Goal: Task Accomplishment & Management: Manage account settings

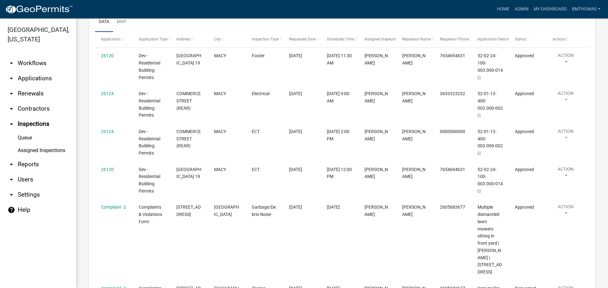
scroll to position [2856, 0]
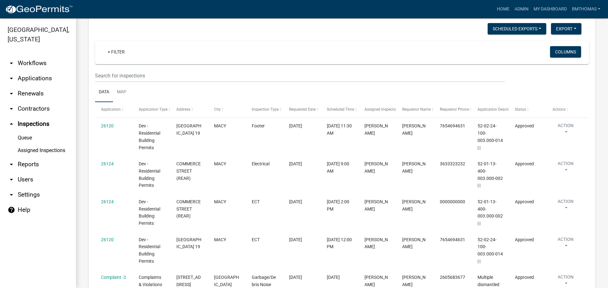
click at [32, 56] on link "arrow_drop_down Workflows" at bounding box center [38, 63] width 76 height 15
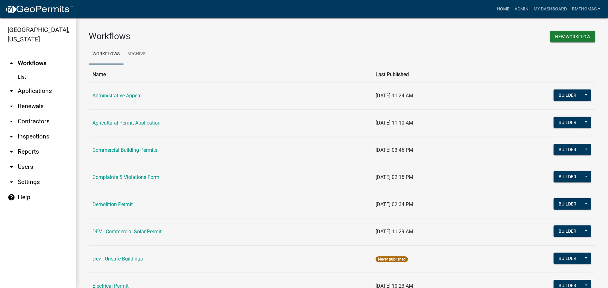
click at [32, 84] on link "arrow_drop_down Applications" at bounding box center [38, 91] width 76 height 15
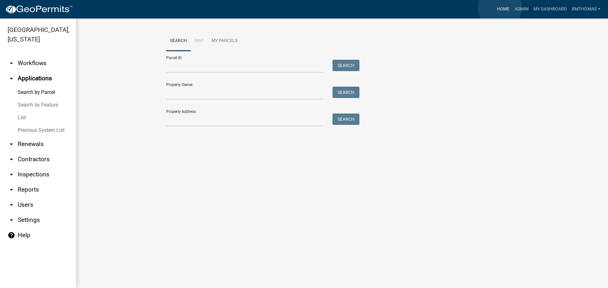
click at [500, 7] on link "Home" at bounding box center [503, 9] width 18 height 12
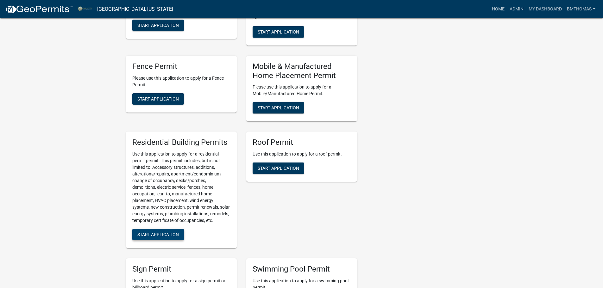
scroll to position [538, 0]
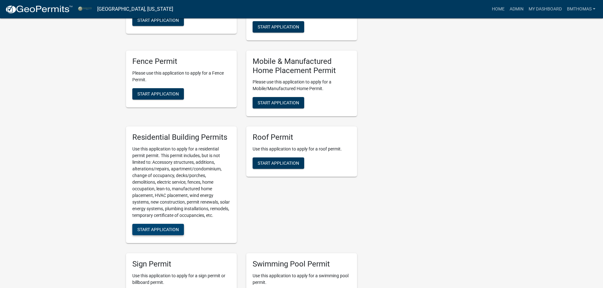
click at [173, 232] on span "Start Application" at bounding box center [157, 229] width 41 height 5
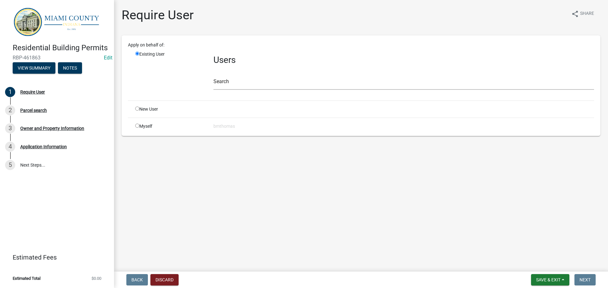
click at [138, 109] on input "radio" at bounding box center [137, 109] width 4 height 4
radio input "true"
radio input "false"
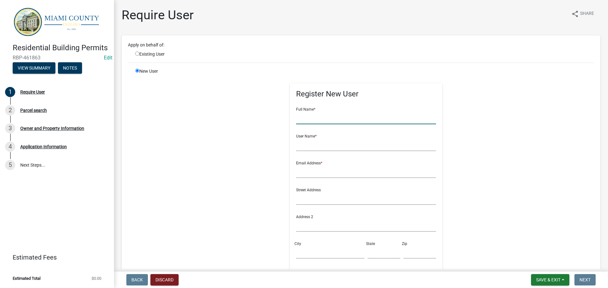
click at [308, 120] on input "text" at bounding box center [366, 117] width 140 height 13
click at [313, 146] on input "text" at bounding box center [366, 144] width 140 height 13
click at [310, 117] on input "[PERSON_NAME]" at bounding box center [366, 117] width 140 height 13
type input "[PERSON_NAME]"
click at [331, 139] on input "text" at bounding box center [366, 144] width 140 height 13
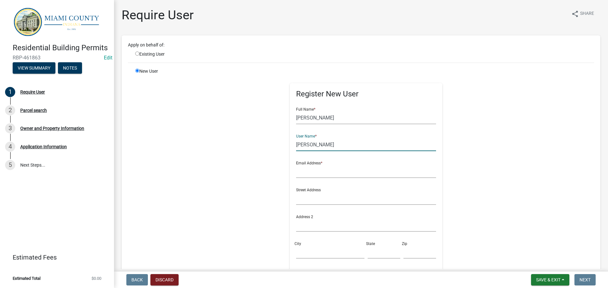
type input "[PERSON_NAME]"
click at [314, 169] on input "text" at bounding box center [366, 171] width 140 height 13
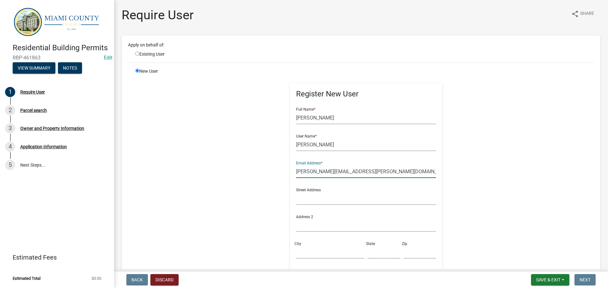
type input "[PERSON_NAME][EMAIL_ADDRESS][PERSON_NAME][DOMAIN_NAME]"
click at [324, 199] on input "text" at bounding box center [366, 198] width 140 height 13
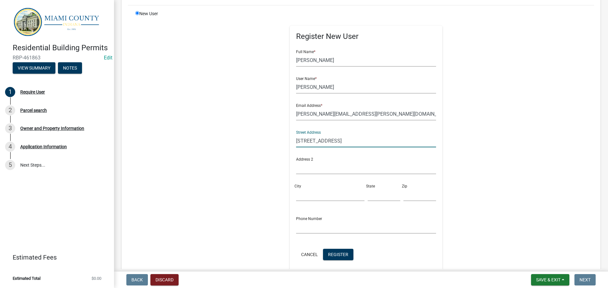
scroll to position [63, 0]
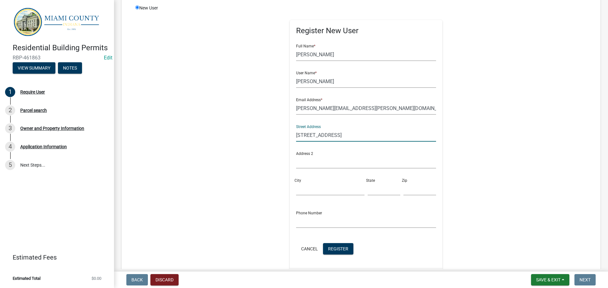
type input "[STREET_ADDRESS]"
click at [300, 191] on input "City" at bounding box center [330, 189] width 68 height 13
type input "[GEOGRAPHIC_DATA]"
type input "46970"
click at [372, 191] on input "text" at bounding box center [383, 189] width 33 height 13
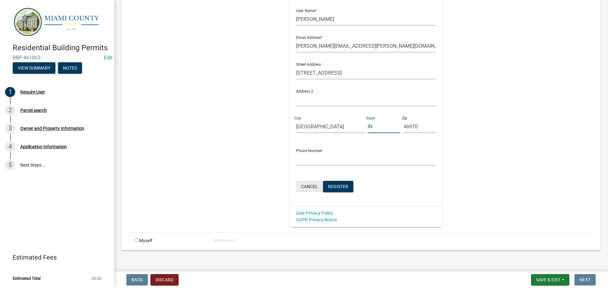
scroll to position [132, 0]
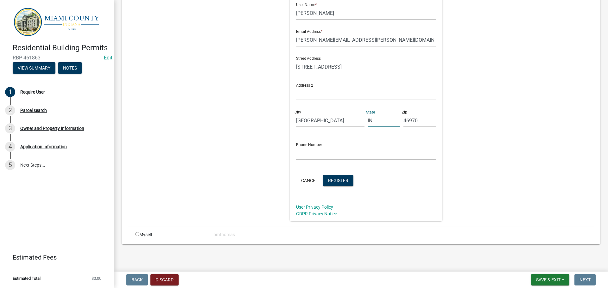
type input "IN"
click at [314, 153] on input "text" at bounding box center [366, 153] width 140 height 13
drag, startPoint x: 334, startPoint y: 154, endPoint x: 294, endPoint y: 154, distance: 39.6
click at [296, 154] on input "[PHONE_NUMBER]" at bounding box center [366, 153] width 140 height 13
type input "[PHONE_NUMBER]"
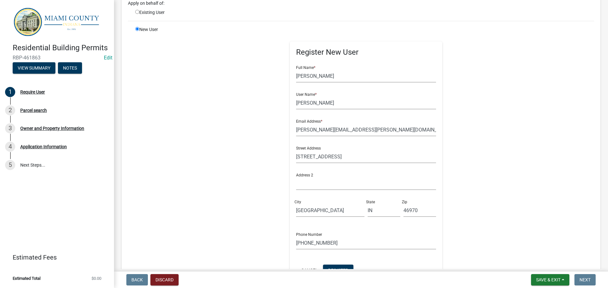
scroll to position [37, 0]
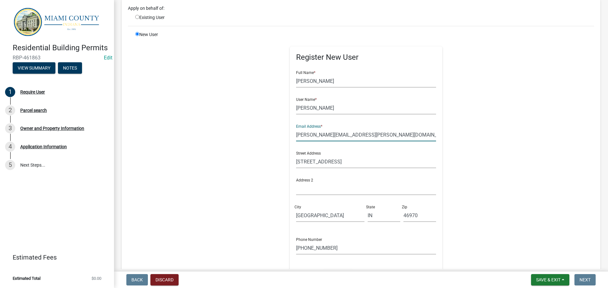
drag, startPoint x: 338, startPoint y: 135, endPoint x: 296, endPoint y: 135, distance: 42.4
click at [292, 135] on div "Register New User Full Name * [PERSON_NAME] User Name * [PERSON_NAME] Email Add…" at bounding box center [366, 171] width 153 height 248
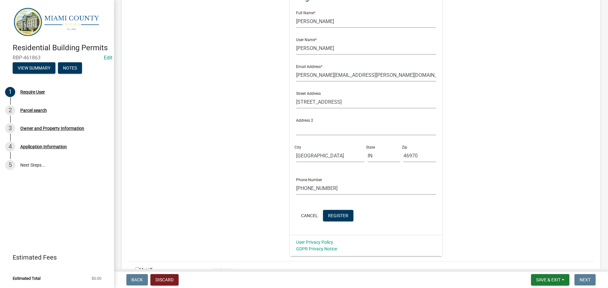
scroll to position [132, 0]
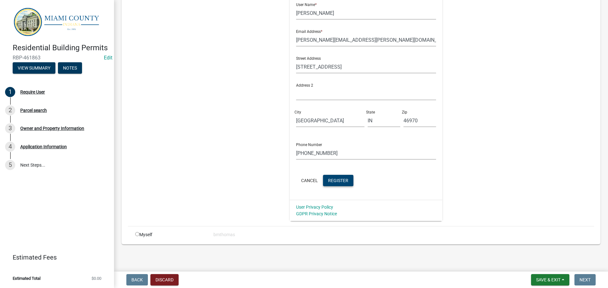
click at [335, 182] on span "Register" at bounding box center [338, 180] width 20 height 5
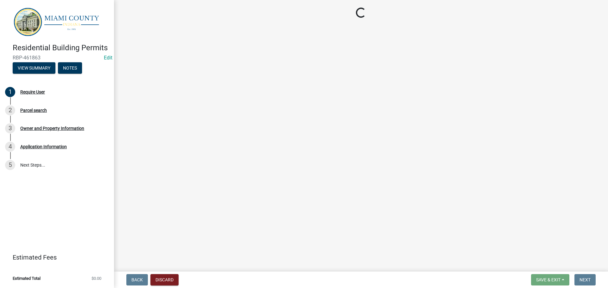
scroll to position [0, 0]
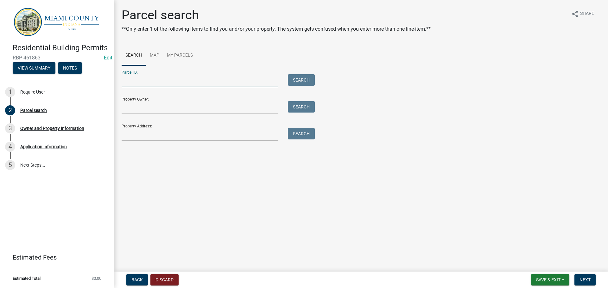
click at [144, 81] on input "Parcel ID:" at bounding box center [200, 80] width 157 height 13
paste input "52-10-26-201-086.000-017"
type input "52-10-26-201-086.000-017"
click at [302, 82] on button "Search" at bounding box center [301, 79] width 27 height 11
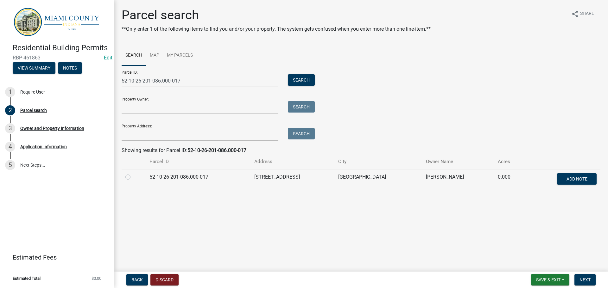
click at [133, 173] on label at bounding box center [133, 173] width 0 height 0
click at [133, 177] on input "radio" at bounding box center [135, 175] width 4 height 4
radio input "true"
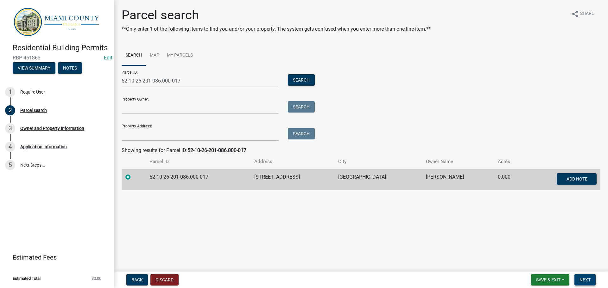
click at [580, 277] on button "Next" at bounding box center [584, 279] width 21 height 11
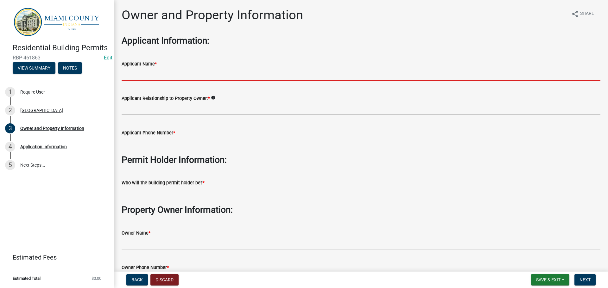
click at [151, 70] on input "Applicant Name *" at bounding box center [361, 74] width 479 height 13
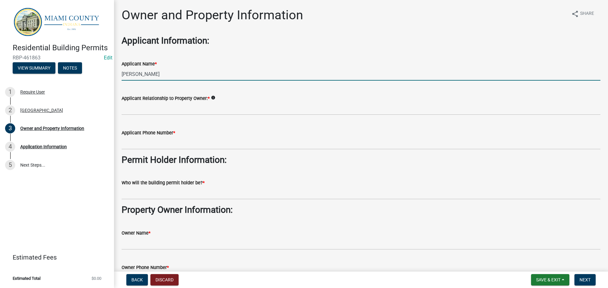
type input "[PERSON_NAME]"
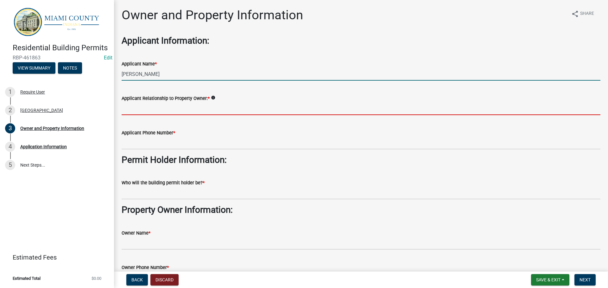
click at [187, 109] on input "Applicant Relationship to Property Owner: *" at bounding box center [361, 108] width 479 height 13
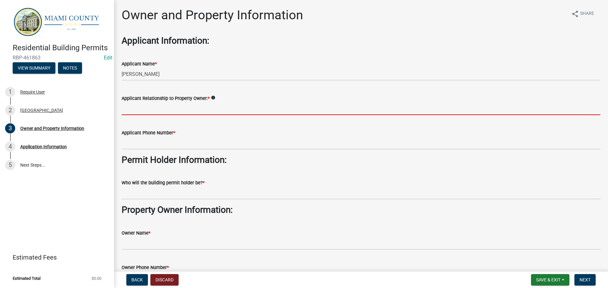
type input "Self"
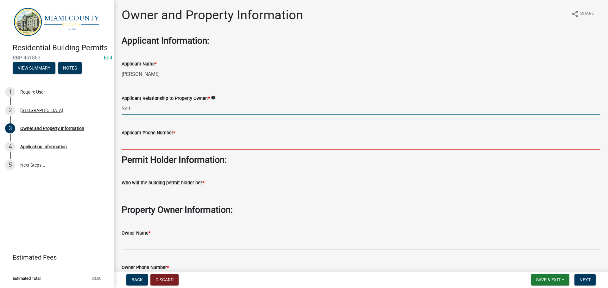
click at [170, 142] on input "Applicant Phone Number *" at bounding box center [361, 143] width 479 height 13
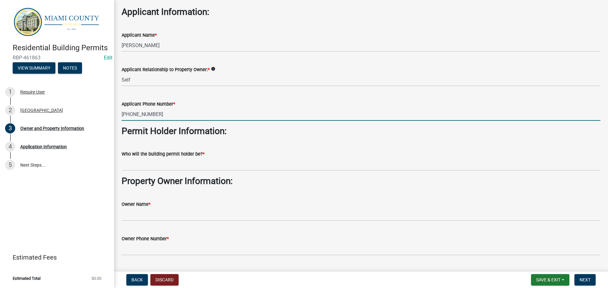
scroll to position [63, 0]
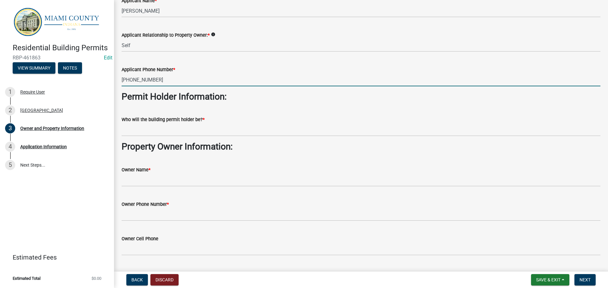
type input "[PHONE_NUMBER]"
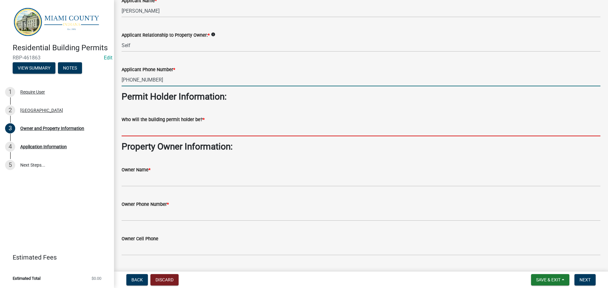
click at [141, 131] on input "Who will the building permit holder be? *" at bounding box center [361, 129] width 479 height 13
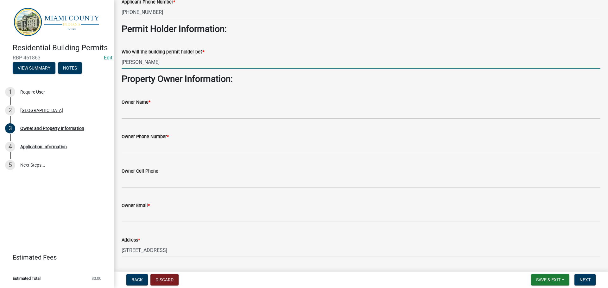
scroll to position [158, 0]
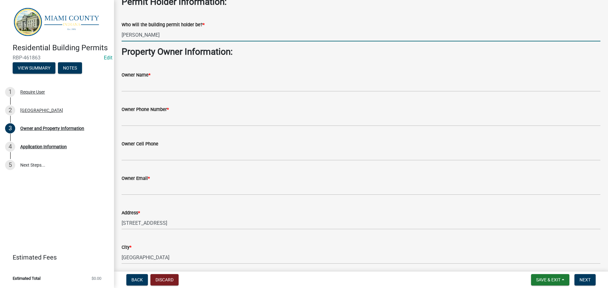
type input "[PERSON_NAME]"
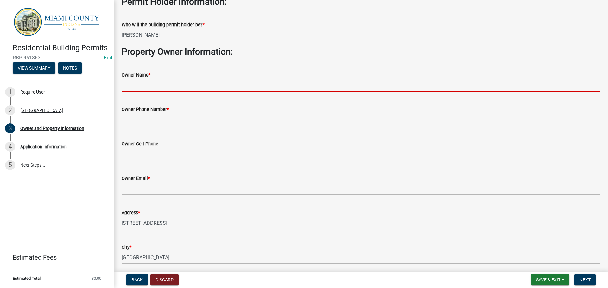
click at [152, 81] on input "Owner Name *" at bounding box center [361, 85] width 479 height 13
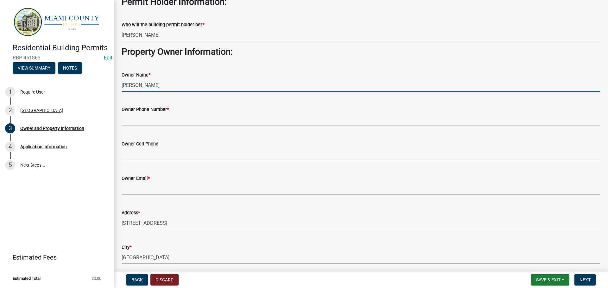
type input "[PERSON_NAME]"
click at [156, 112] on div "Owner Phone Number *" at bounding box center [361, 110] width 479 height 8
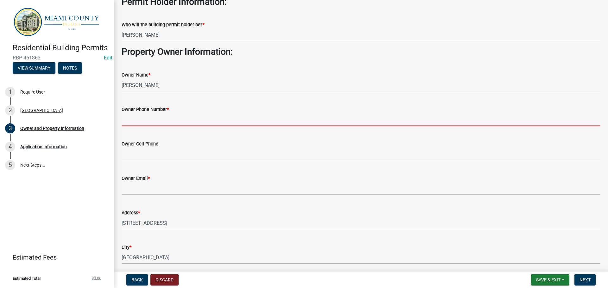
click at [160, 122] on input "Owner Phone Number *" at bounding box center [361, 119] width 479 height 13
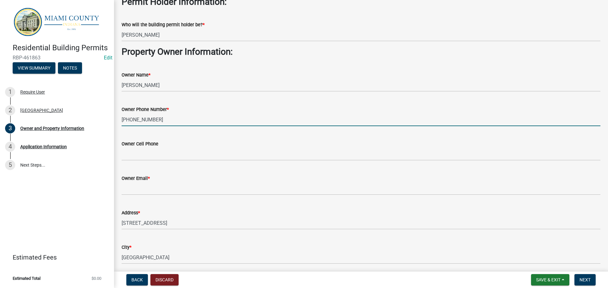
type input "[PHONE_NUMBER]"
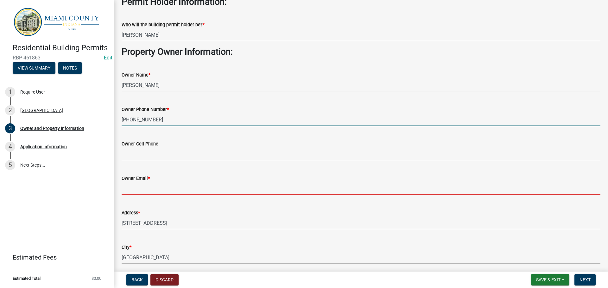
click at [146, 193] on input "Owner Email *" at bounding box center [361, 188] width 479 height 13
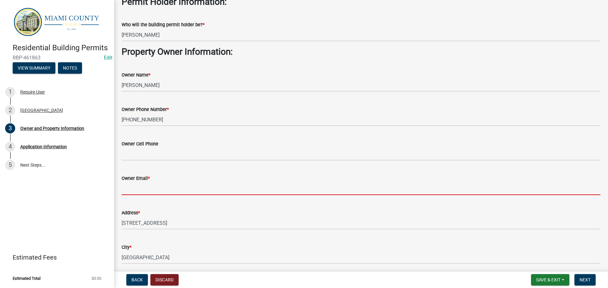
paste input "52-10-26-201-086.000-017"
type input "52-10-26-201-086.000-017"
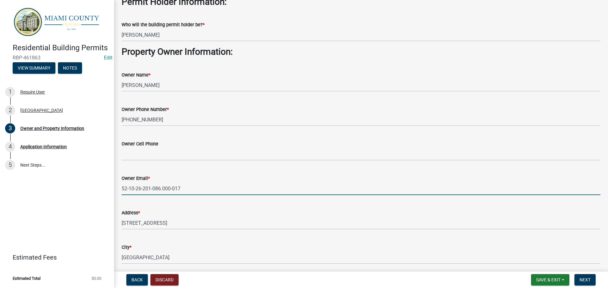
drag, startPoint x: 186, startPoint y: 188, endPoint x: 97, endPoint y: 188, distance: 88.6
click at [97, 188] on div "Residential Building Permits RBP-461863 Edit View Summary Notes 1 Require User …" at bounding box center [304, 144] width 608 height 288
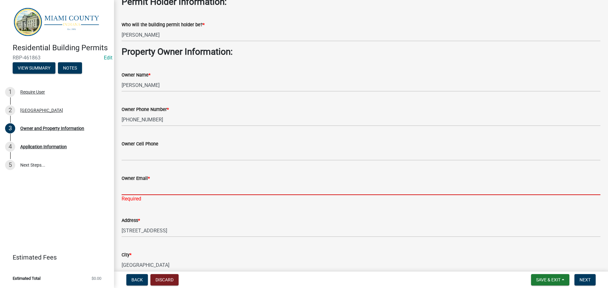
click at [135, 185] on input "Owner Email *" at bounding box center [361, 188] width 479 height 13
paste input "[PERSON_NAME][EMAIL_ADDRESS][PERSON_NAME][DOMAIN_NAME]"
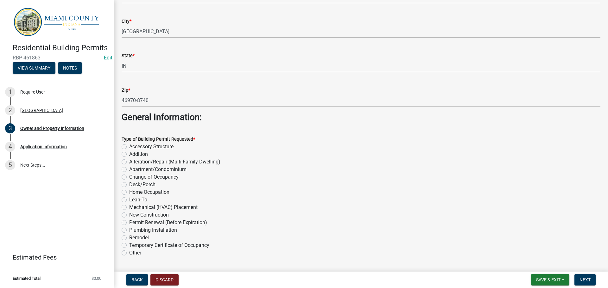
scroll to position [601, 0]
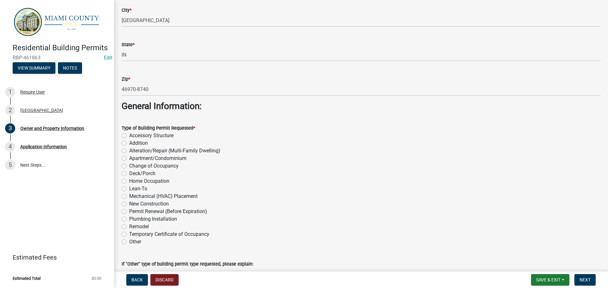
type input "[PERSON_NAME][EMAIL_ADDRESS][PERSON_NAME][DOMAIN_NAME]"
click at [129, 134] on label "Accessory Structure" at bounding box center [151, 136] width 44 height 8
click at [129, 134] on input "Accessory Structure" at bounding box center [131, 134] width 4 height 4
radio input "true"
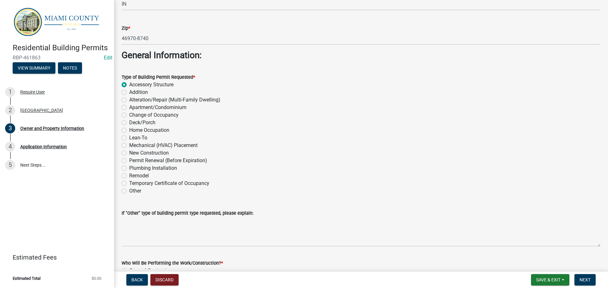
scroll to position [688, 0]
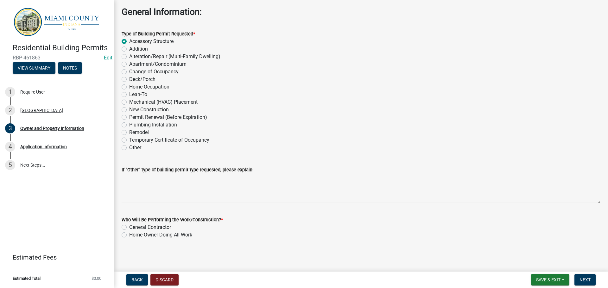
click at [129, 228] on label "General Contractor" at bounding box center [150, 228] width 42 height 8
click at [129, 228] on input "General Contractor" at bounding box center [131, 226] width 4 height 4
radio input "true"
click at [590, 277] on button "Next" at bounding box center [584, 279] width 21 height 11
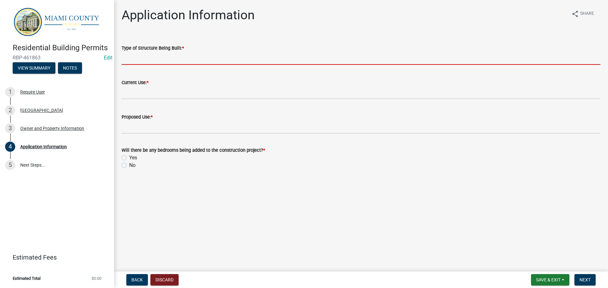
click at [137, 58] on input "Type of Structure Being Built: *" at bounding box center [361, 58] width 479 height 13
type input "Detached Garage"
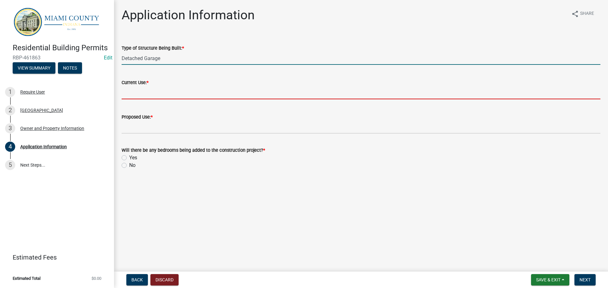
click at [153, 96] on input "Current Use: *" at bounding box center [361, 92] width 479 height 13
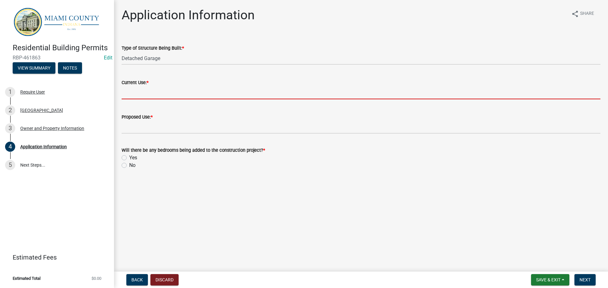
type input "N/A"
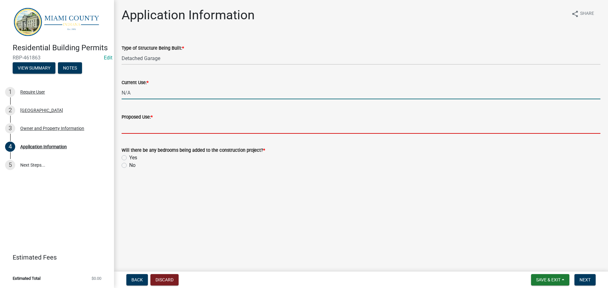
click at [141, 129] on input "Proposed Use: *" at bounding box center [361, 127] width 479 height 13
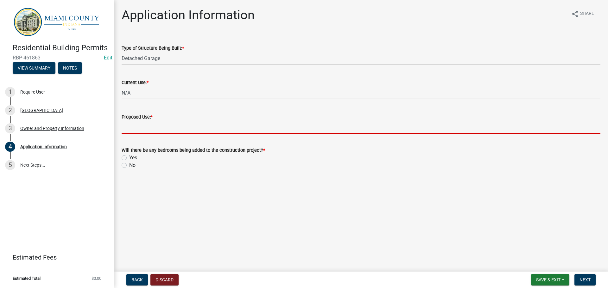
type input "Garage"
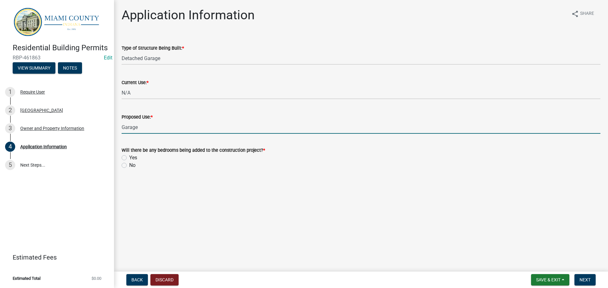
drag, startPoint x: 124, startPoint y: 166, endPoint x: 256, endPoint y: 192, distance: 134.7
click at [129, 165] on label "No" at bounding box center [132, 166] width 6 height 8
click at [129, 165] on input "No" at bounding box center [131, 164] width 4 height 4
radio input "true"
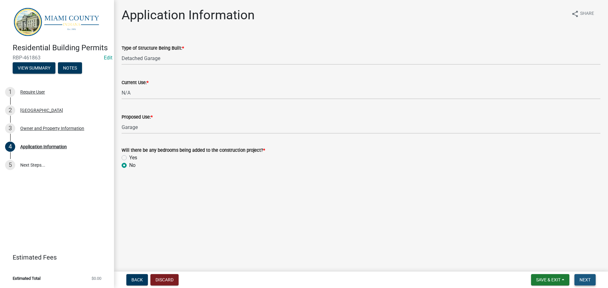
click at [585, 283] on span "Next" at bounding box center [584, 280] width 11 height 5
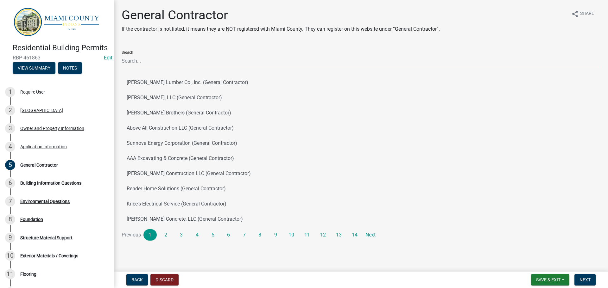
click at [134, 62] on input "Search" at bounding box center [361, 60] width 479 height 13
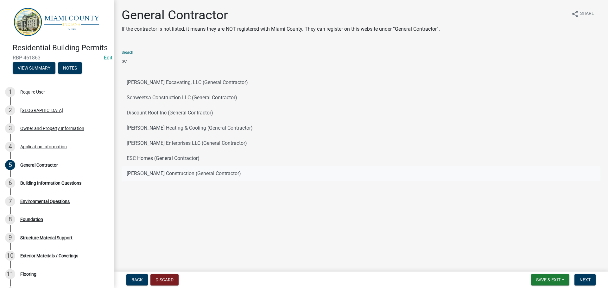
type input "sc"
click at [158, 170] on button "[PERSON_NAME] Construction (General Contractor)" at bounding box center [361, 173] width 479 height 15
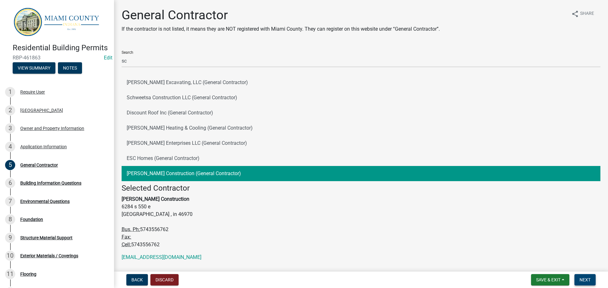
click at [584, 281] on span "Next" at bounding box center [584, 280] width 11 height 5
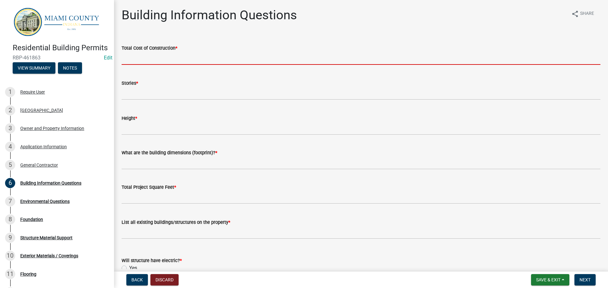
click at [156, 56] on input "text" at bounding box center [361, 58] width 479 height 13
click at [132, 57] on input "text" at bounding box center [361, 58] width 479 height 13
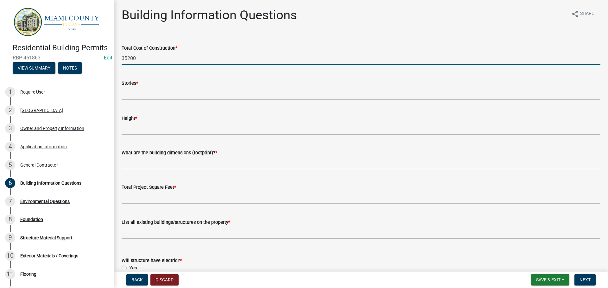
type input "35200"
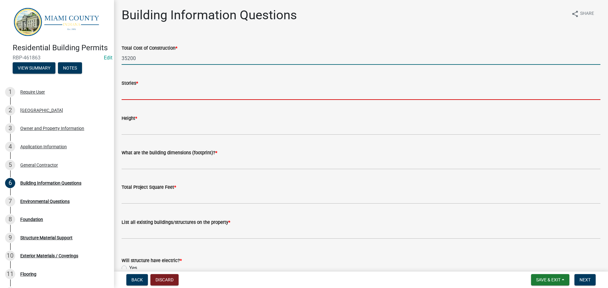
click at [149, 96] on input "text" at bounding box center [361, 93] width 479 height 13
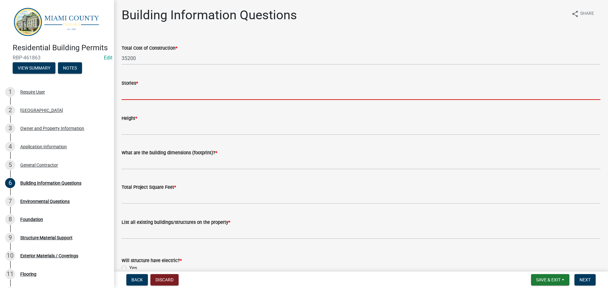
type input "1"
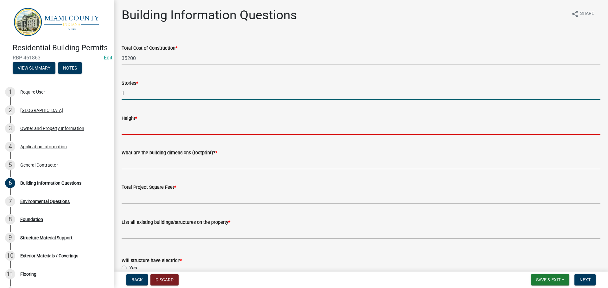
click at [145, 132] on input "Height *" at bounding box center [361, 128] width 479 height 13
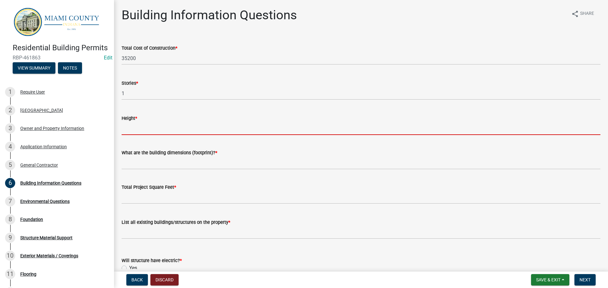
type input "10'"
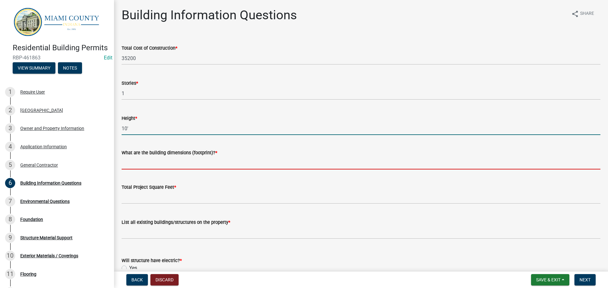
click at [174, 166] on input "What are the building dimensions (footprint)? *" at bounding box center [361, 163] width 479 height 13
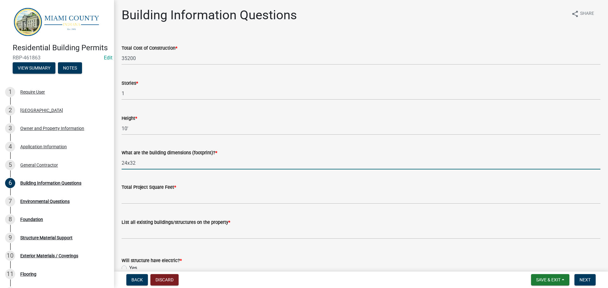
type input "24x32"
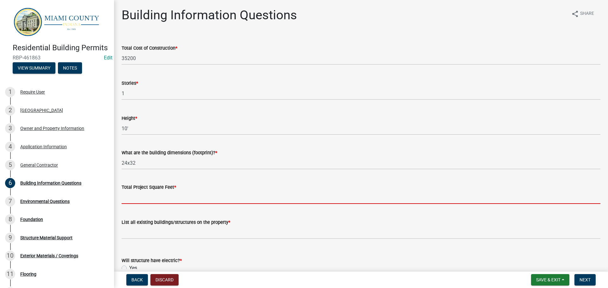
click at [153, 198] on input "text" at bounding box center [361, 197] width 479 height 13
click at [151, 198] on input "text" at bounding box center [361, 197] width 479 height 13
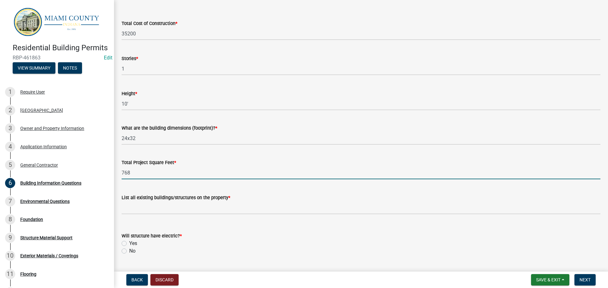
scroll to position [32, 0]
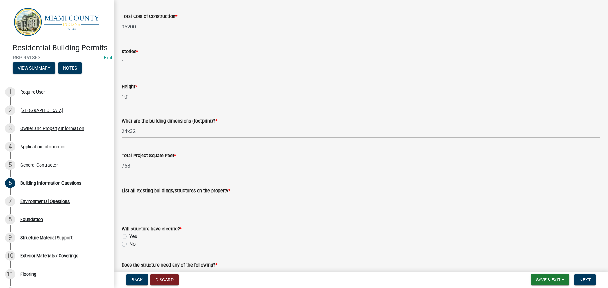
type input "768"
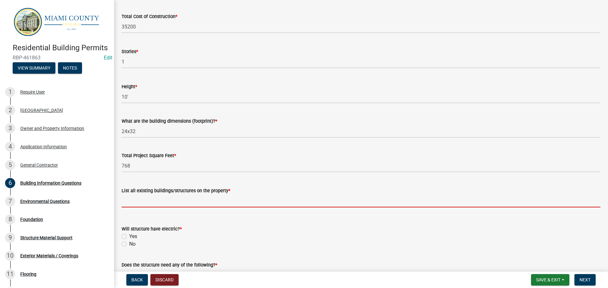
click at [164, 198] on input "List all existing buildings/structures on the property *" at bounding box center [361, 201] width 479 height 13
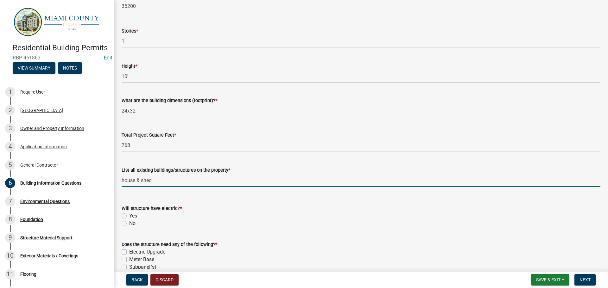
scroll to position [63, 0]
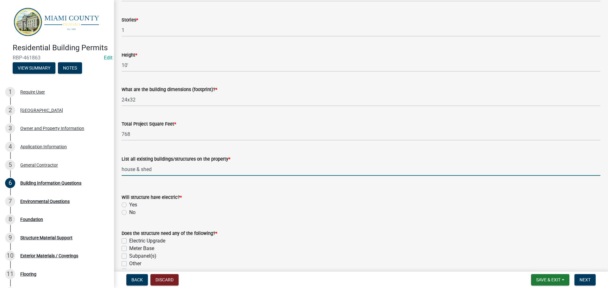
type input "house & shed"
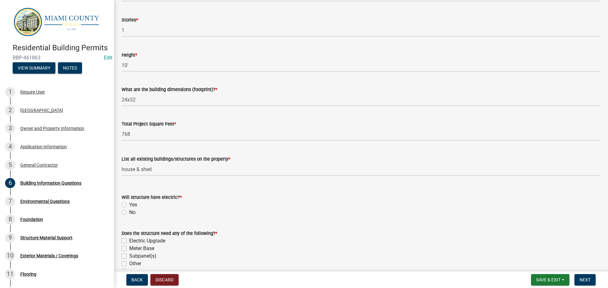
click at [122, 210] on div "No" at bounding box center [361, 213] width 479 height 8
click at [129, 214] on label "No" at bounding box center [132, 213] width 6 height 8
click at [129, 213] on input "No" at bounding box center [131, 211] width 4 height 4
radio input "true"
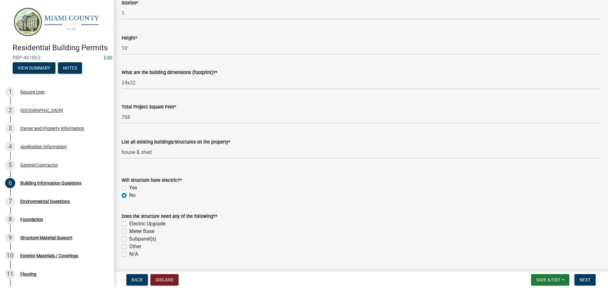
scroll to position [95, 0]
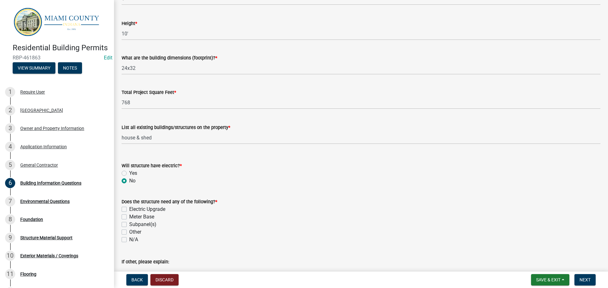
click at [129, 238] on label "N/A" at bounding box center [133, 240] width 9 height 8
click at [129, 238] on input "N/A" at bounding box center [131, 238] width 4 height 4
checkbox input "true"
checkbox input "false"
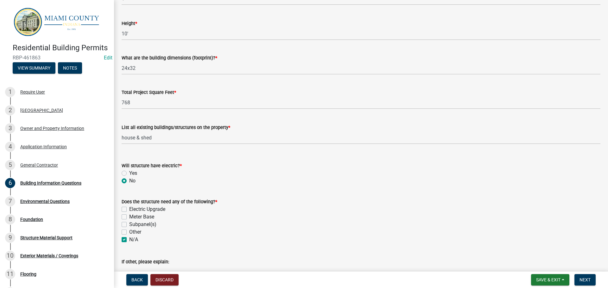
checkbox input "false"
checkbox input "true"
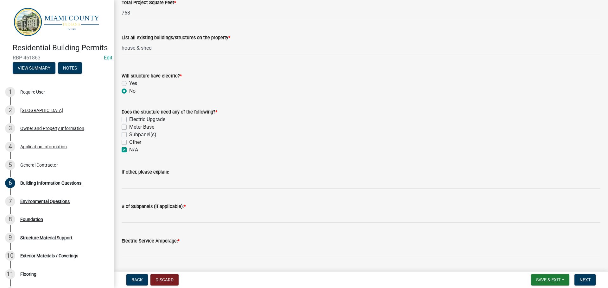
scroll to position [190, 0]
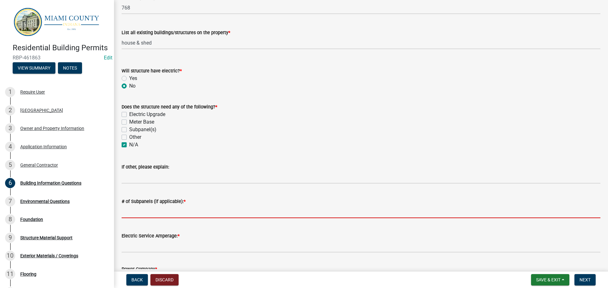
click at [153, 209] on input "# of Subpanels (if applicable): *" at bounding box center [361, 211] width 479 height 13
type input "0"
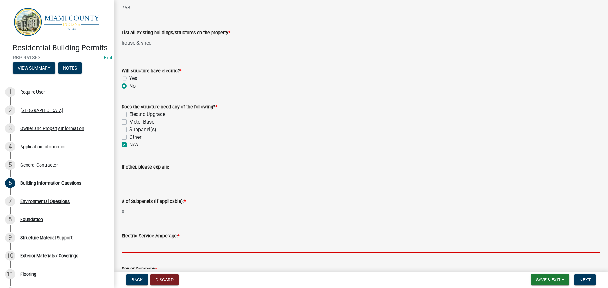
click at [147, 246] on input "Electric Service Amperage: *" at bounding box center [361, 246] width 479 height 13
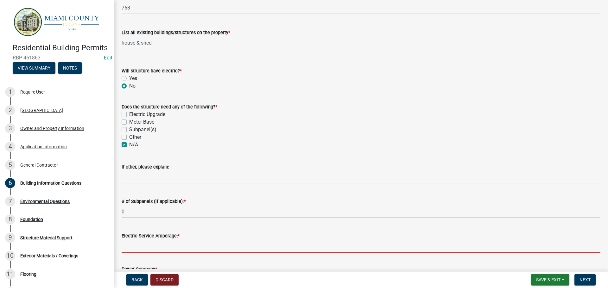
type input "0"
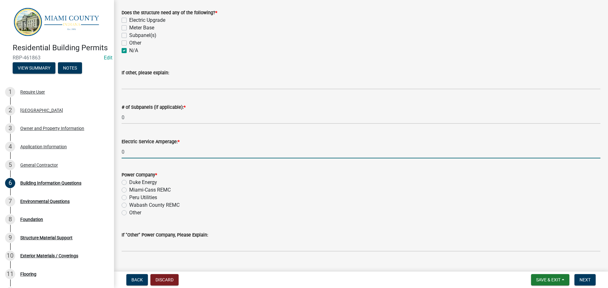
scroll to position [285, 0]
click at [129, 212] on label "Other" at bounding box center [135, 213] width 12 height 8
click at [129, 212] on input "Other" at bounding box center [131, 211] width 4 height 4
radio input "true"
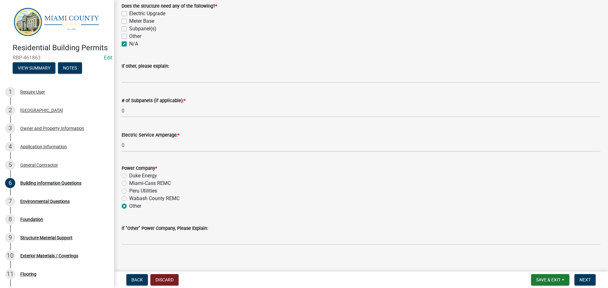
scroll to position [297, 0]
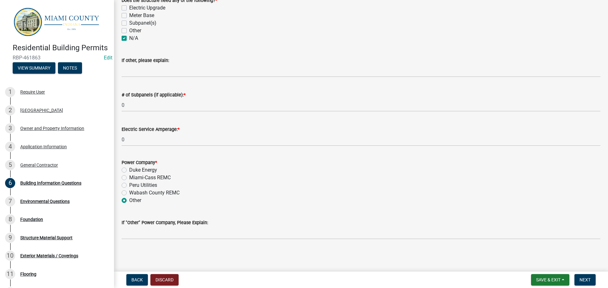
click at [129, 188] on label "Peru Utilities" at bounding box center [143, 186] width 28 height 8
click at [129, 186] on input "Peru Utilities" at bounding box center [131, 184] width 4 height 4
radio input "true"
click at [129, 176] on label "Miami-Cass REMC" at bounding box center [149, 178] width 41 height 8
click at [129, 176] on input "Miami-Cass REMC" at bounding box center [131, 176] width 4 height 4
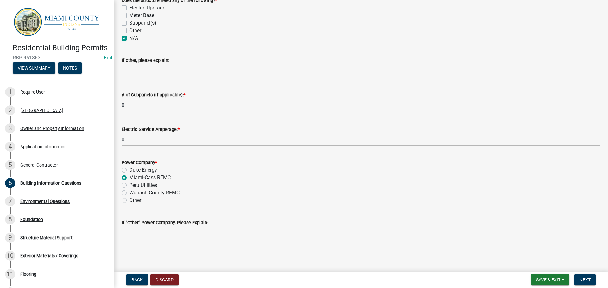
radio input "true"
click at [582, 280] on span "Next" at bounding box center [584, 280] width 11 height 5
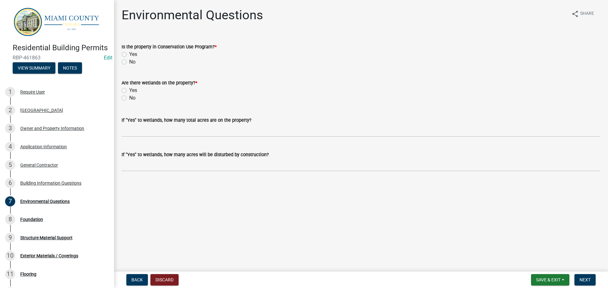
click at [129, 62] on label "No" at bounding box center [132, 62] width 6 height 8
click at [129, 62] on input "No" at bounding box center [131, 60] width 4 height 4
radio input "true"
click at [129, 98] on label "No" at bounding box center [132, 98] width 6 height 8
click at [129, 98] on input "No" at bounding box center [131, 96] width 4 height 4
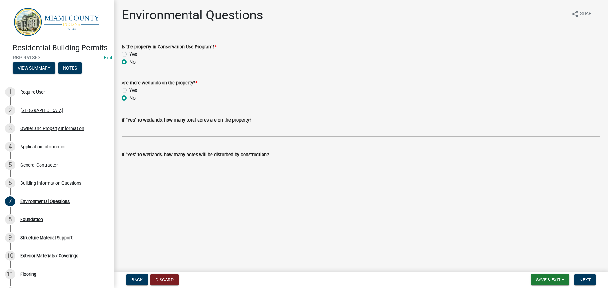
radio input "true"
click at [588, 284] on button "Next" at bounding box center [584, 279] width 21 height 11
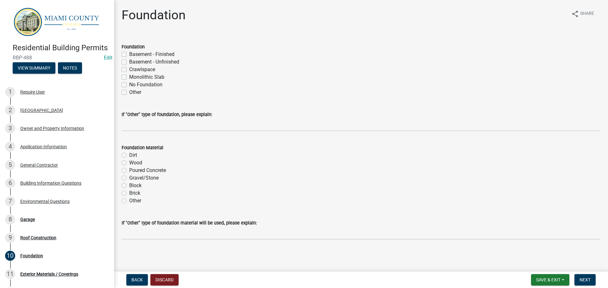
click at [129, 77] on label "Monolithic Slab" at bounding box center [146, 77] width 35 height 8
click at [129, 77] on input "Monolithic Slab" at bounding box center [131, 75] width 4 height 4
checkbox input "true"
checkbox input "false"
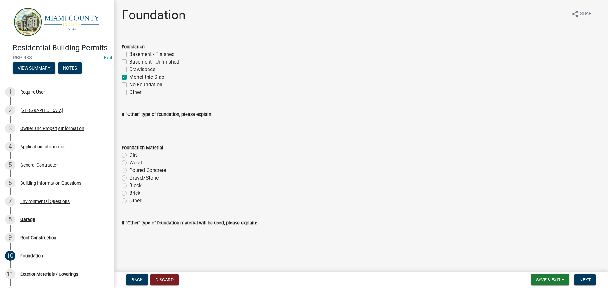
checkbox input "false"
checkbox input "true"
checkbox input "false"
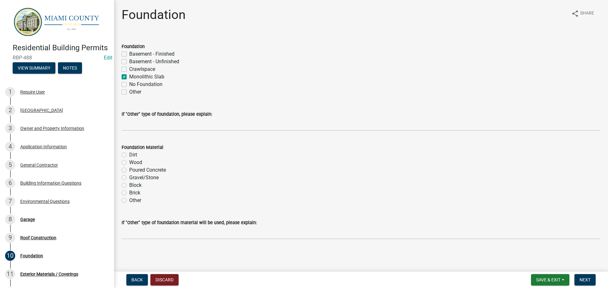
click at [129, 168] on label "Poured Concrete" at bounding box center [147, 170] width 37 height 8
click at [129, 168] on input "Poured Concrete" at bounding box center [131, 168] width 4 height 4
radio input "true"
click at [576, 281] on button "Next" at bounding box center [584, 279] width 21 height 11
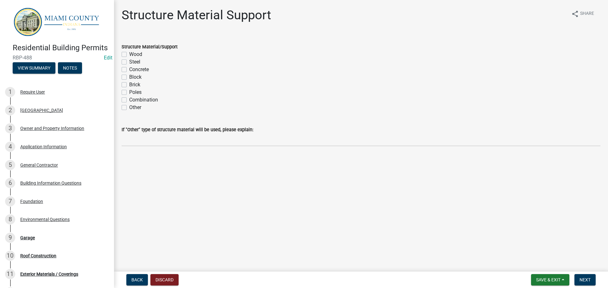
click at [127, 53] on div "Wood" at bounding box center [361, 55] width 479 height 8
click at [129, 54] on label "Wood" at bounding box center [135, 55] width 13 height 8
click at [129, 54] on input "Wood" at bounding box center [131, 53] width 4 height 4
checkbox input "true"
checkbox input "false"
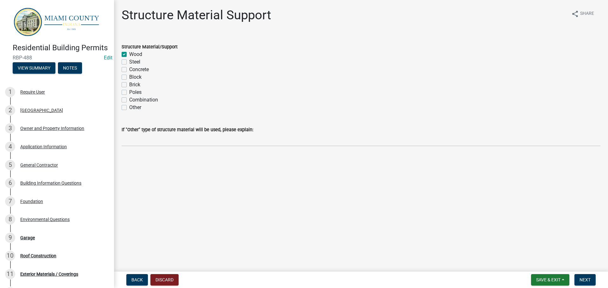
checkbox input "false"
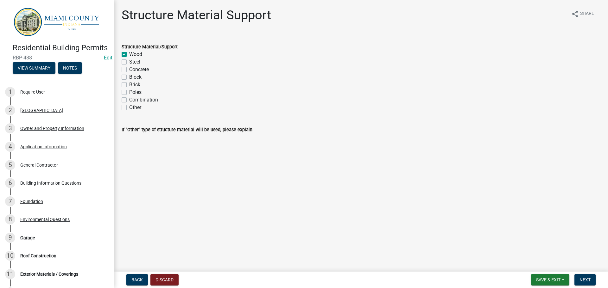
checkbox input "false"
click at [591, 278] on button "Next" at bounding box center [584, 279] width 21 height 11
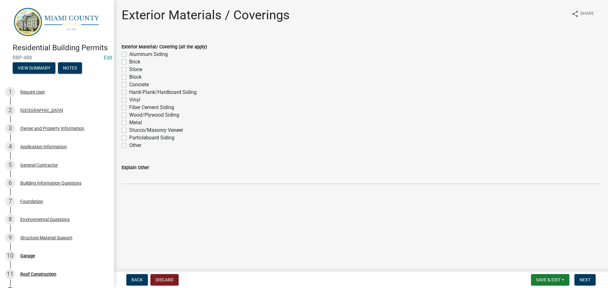
click at [129, 122] on label "Metal" at bounding box center [135, 123] width 13 height 8
click at [129, 122] on input "Metal" at bounding box center [131, 121] width 4 height 4
checkbox input "true"
checkbox input "false"
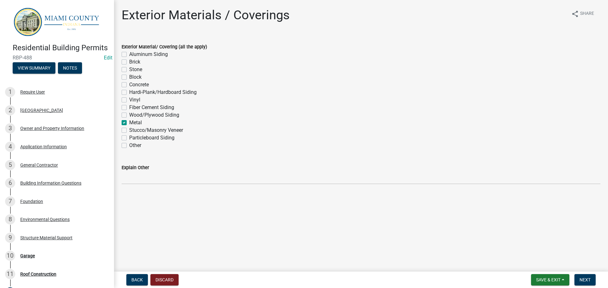
checkbox input "false"
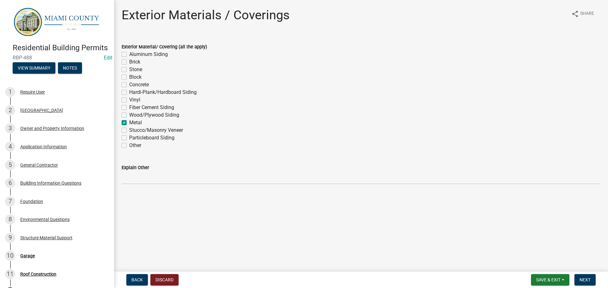
checkbox input "false"
checkbox input "true"
checkbox input "false"
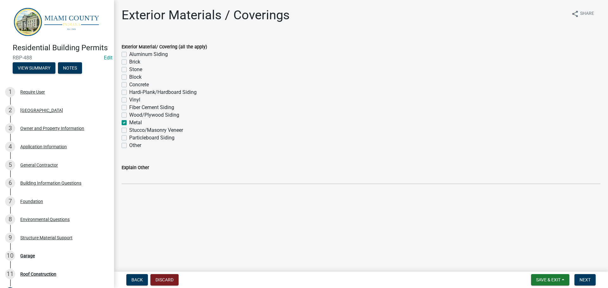
checkbox input "false"
click at [584, 277] on button "Next" at bounding box center [584, 279] width 21 height 11
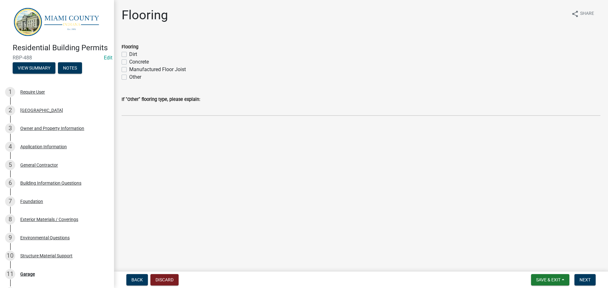
click at [129, 61] on label "Concrete" at bounding box center [139, 62] width 20 height 8
click at [129, 61] on input "Concrete" at bounding box center [131, 60] width 4 height 4
checkbox input "true"
checkbox input "false"
checkbox input "true"
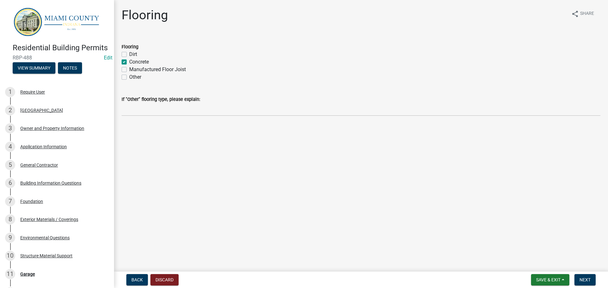
checkbox input "false"
click at [579, 282] on span "Next" at bounding box center [584, 280] width 11 height 5
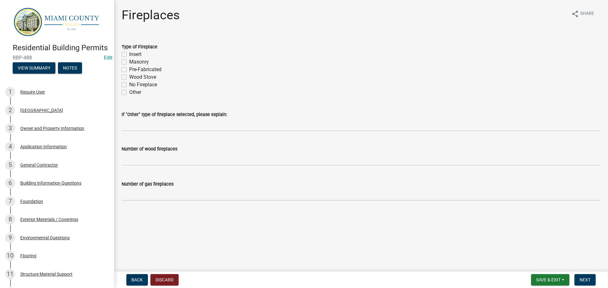
click at [129, 85] on label "No Fireplace" at bounding box center [143, 85] width 28 height 8
click at [129, 85] on input "No Fireplace" at bounding box center [131, 83] width 4 height 4
checkbox input "true"
checkbox input "false"
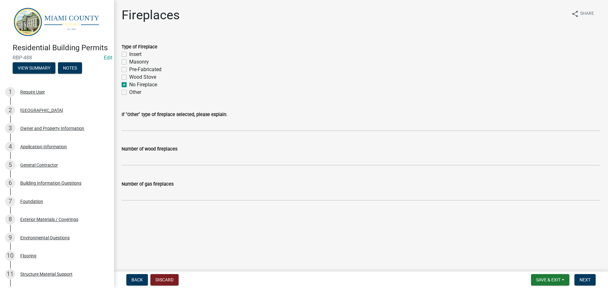
checkbox input "false"
checkbox input "true"
checkbox input "false"
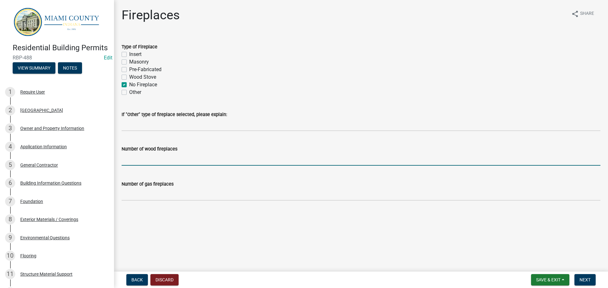
click at [147, 161] on input "text" at bounding box center [361, 159] width 479 height 13
click at [583, 282] on span "Next" at bounding box center [584, 280] width 11 height 5
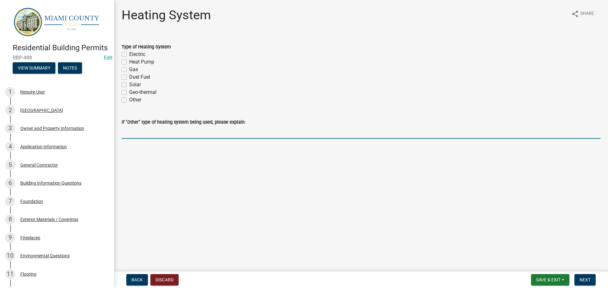
click at [138, 133] on input "If "Other" type of heating system being used, please explain:" at bounding box center [361, 132] width 479 height 13
type input "No heat"
click at [129, 99] on label "Other" at bounding box center [135, 100] width 12 height 8
click at [129, 99] on input "Other" at bounding box center [131, 98] width 4 height 4
checkbox input "true"
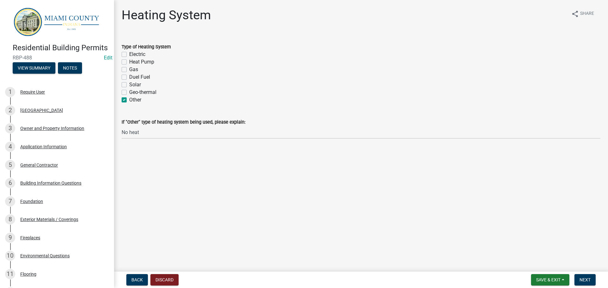
checkbox input "false"
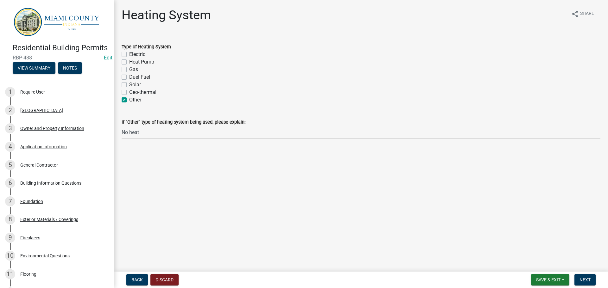
checkbox input "false"
checkbox input "true"
click at [584, 279] on span "Next" at bounding box center [584, 280] width 11 height 5
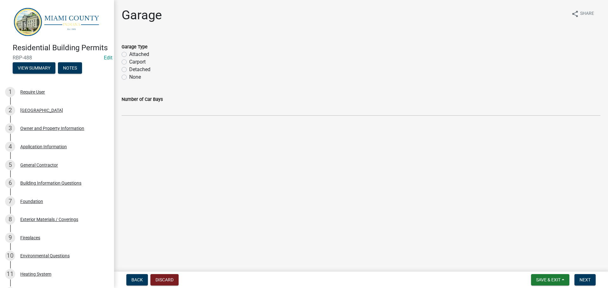
click at [129, 70] on label "Detached" at bounding box center [139, 70] width 21 height 8
click at [129, 70] on input "Detached" at bounding box center [131, 68] width 4 height 4
radio input "true"
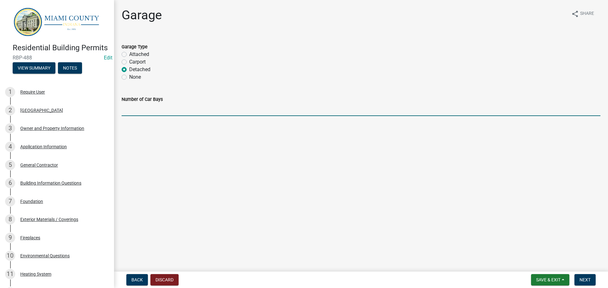
click at [135, 111] on input "text" at bounding box center [361, 109] width 479 height 13
type input "2"
click at [250, 175] on main "Garage share Share Garage Type Attached Carport Detached None Number of Car Bay…" at bounding box center [361, 134] width 494 height 269
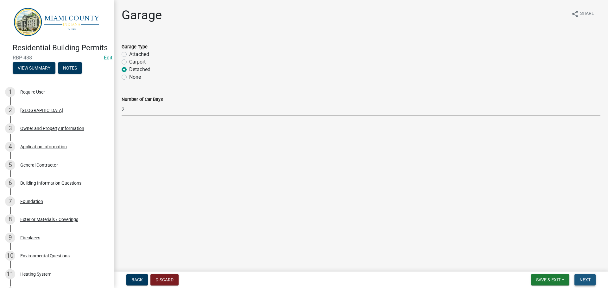
click at [585, 281] on span "Next" at bounding box center [584, 280] width 11 height 5
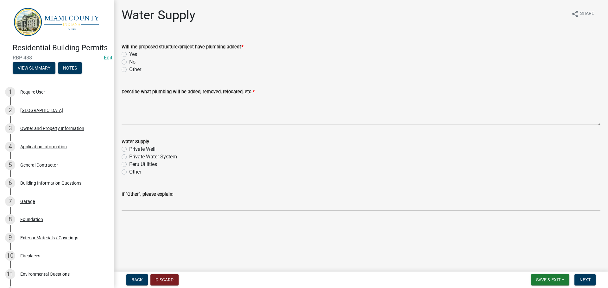
click at [129, 62] on label "No" at bounding box center [132, 62] width 6 height 8
click at [129, 62] on input "No" at bounding box center [131, 60] width 4 height 4
radio input "true"
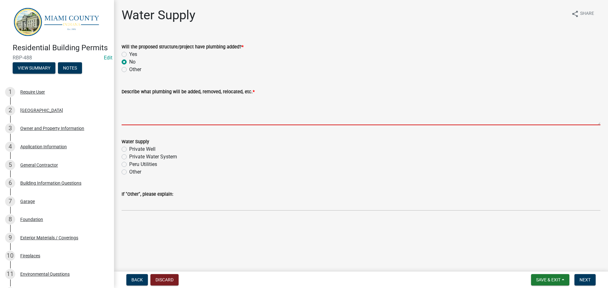
click at [202, 122] on textarea "Describe what plumbing will be added, removed, relocated, etc. *" at bounding box center [361, 111] width 479 height 30
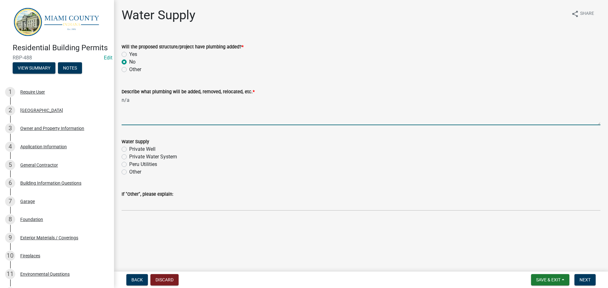
type textarea "n/a"
click at [129, 164] on label "Peru Utilities" at bounding box center [143, 165] width 28 height 8
click at [129, 164] on input "Peru Utilities" at bounding box center [131, 163] width 4 height 4
radio input "true"
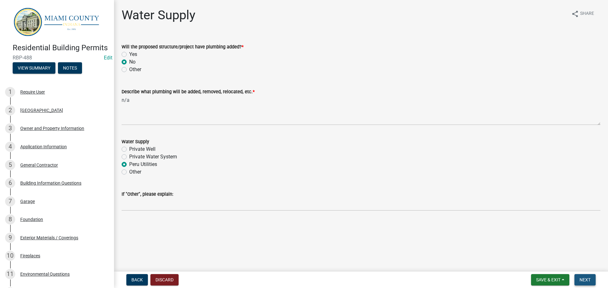
click at [580, 279] on span "Next" at bounding box center [584, 280] width 11 height 5
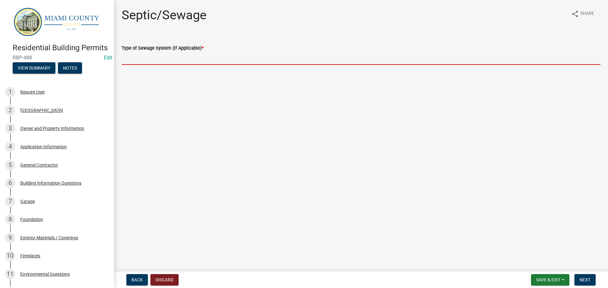
click at [146, 55] on input "Type of Sewage System (if Applicable) *" at bounding box center [361, 58] width 479 height 13
type input "N/A"
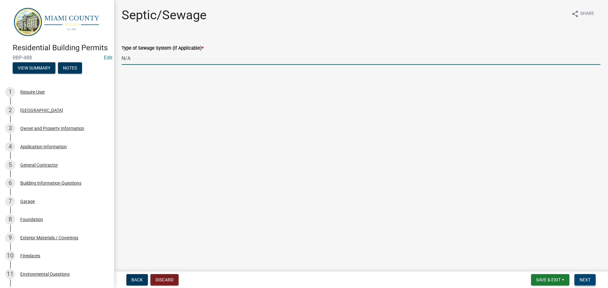
click at [589, 279] on span "Next" at bounding box center [584, 280] width 11 height 5
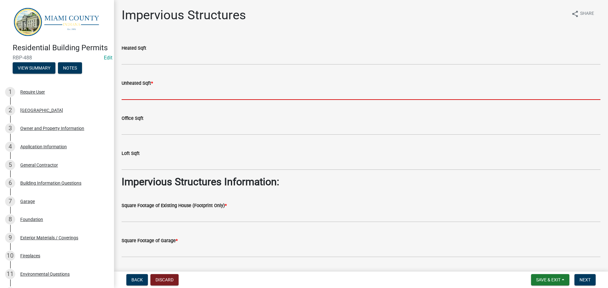
click at [138, 92] on input "text" at bounding box center [361, 93] width 479 height 13
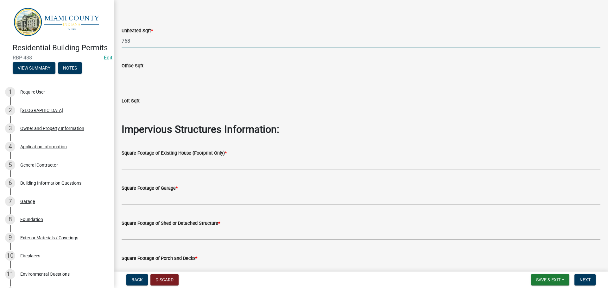
scroll to position [63, 0]
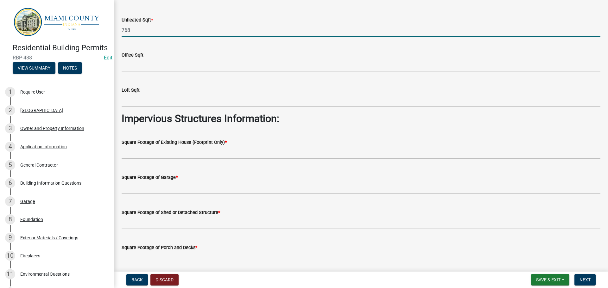
type input "768"
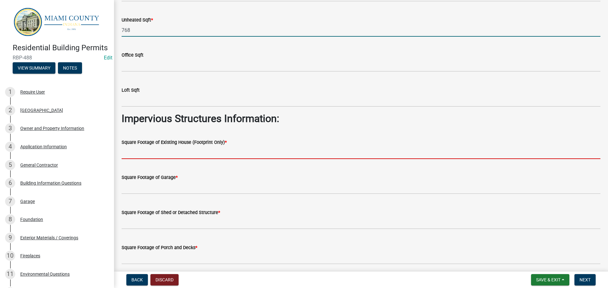
click at [157, 153] on input "text" at bounding box center [361, 152] width 479 height 13
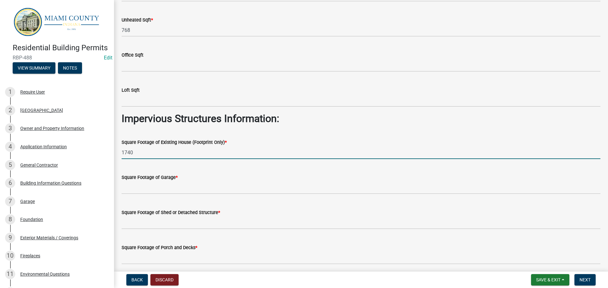
type input "1740"
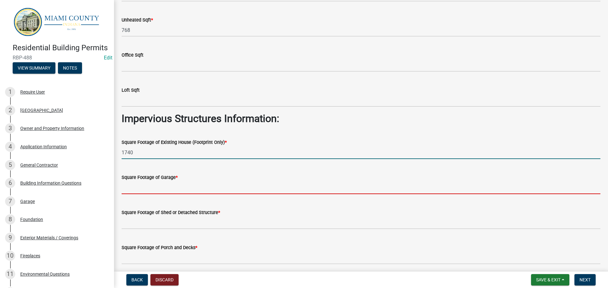
click at [158, 186] on input "text" at bounding box center [361, 187] width 479 height 13
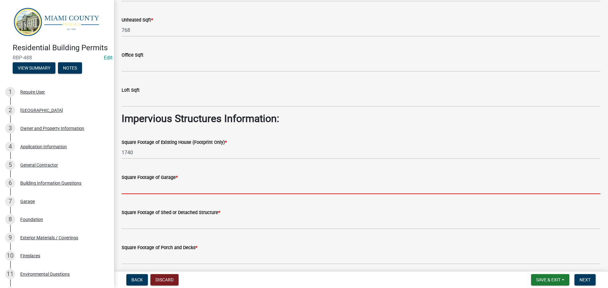
type input "0"
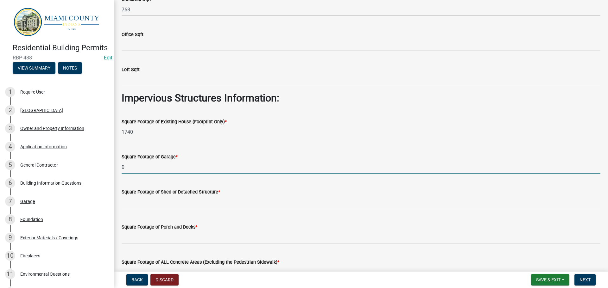
scroll to position [95, 0]
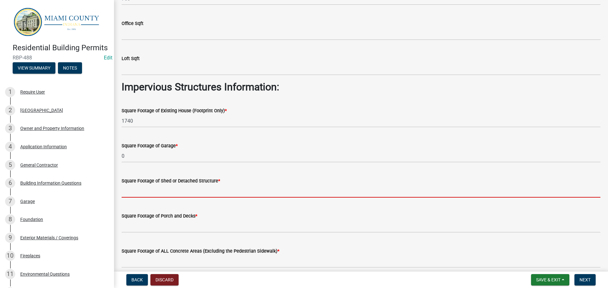
click at [159, 191] on input "text" at bounding box center [361, 191] width 479 height 13
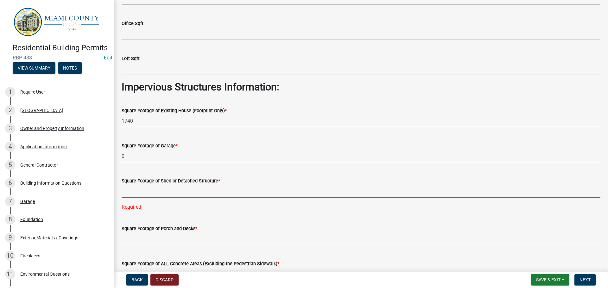
click at [142, 190] on input "text" at bounding box center [361, 191] width 479 height 13
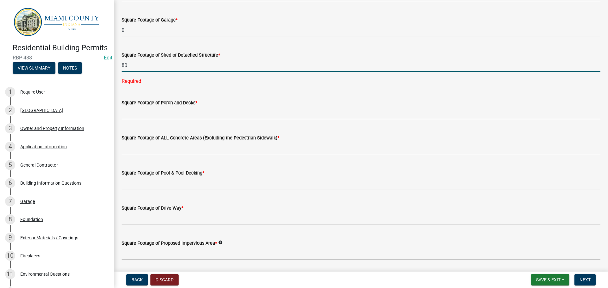
scroll to position [222, 0]
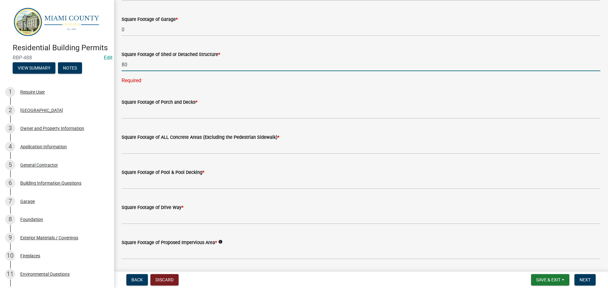
type input "80"
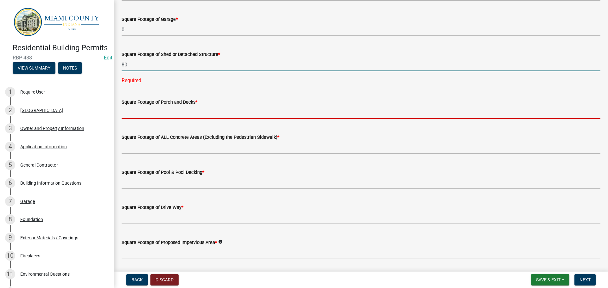
click at [141, 114] on wm-data-entity-input-list "Heated Sqft Unheated Sqft * 768 Office Sqft Loft Sqft Impervious Structures Inf…" at bounding box center [361, 127] width 479 height 626
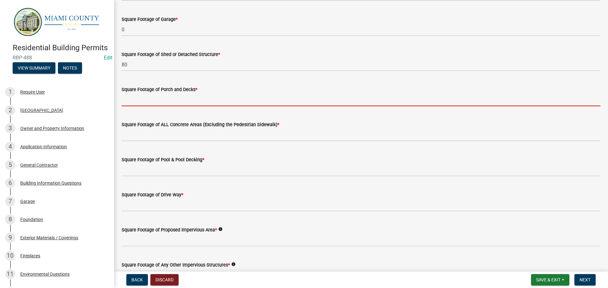
click at [164, 91] on label "Square Footage of Porch and Decks *" at bounding box center [160, 90] width 76 height 4
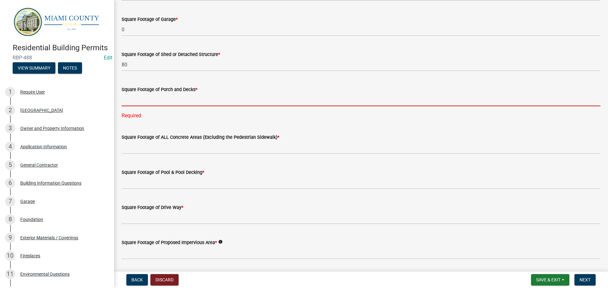
click at [157, 98] on input "text" at bounding box center [361, 99] width 479 height 13
type input "0"
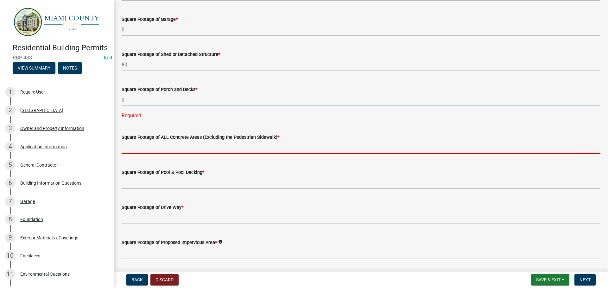
click at [150, 149] on wm-data-entity-input-list "Heated Sqft Unheated Sqft * 768 Office Sqft Loft Sqft Impervious Structures Inf…" at bounding box center [361, 127] width 479 height 626
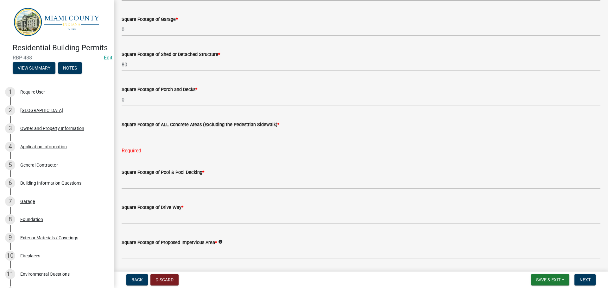
click at [153, 137] on input "text" at bounding box center [361, 135] width 479 height 13
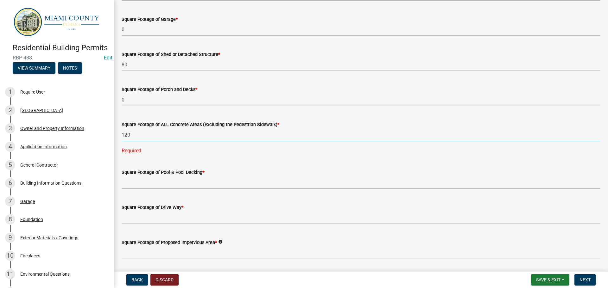
type input "120"
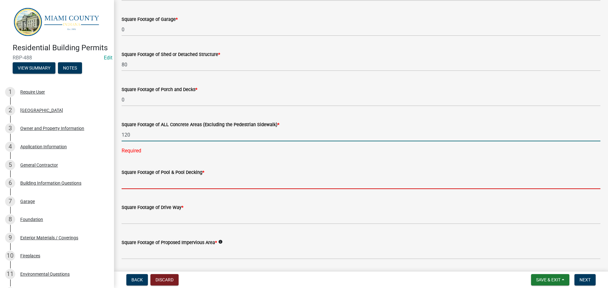
click at [160, 183] on wm-data-entity-input-list "Heated Sqft Unheated Sqft * 768 Office Sqft Loft Sqft Impervious Structures Inf…" at bounding box center [361, 127] width 479 height 626
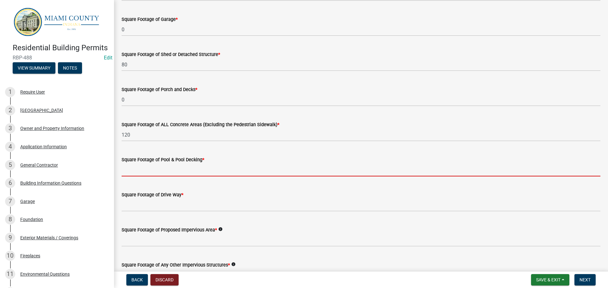
type input "0"
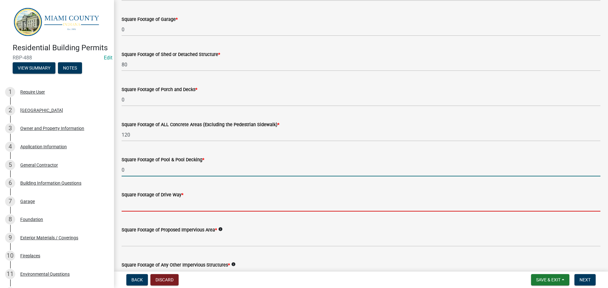
click at [148, 205] on input "text" at bounding box center [361, 205] width 479 height 13
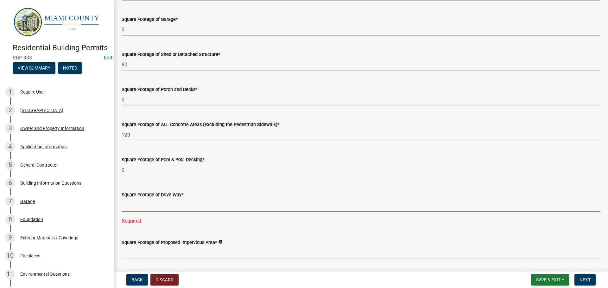
click at [148, 205] on input "text" at bounding box center [361, 205] width 479 height 13
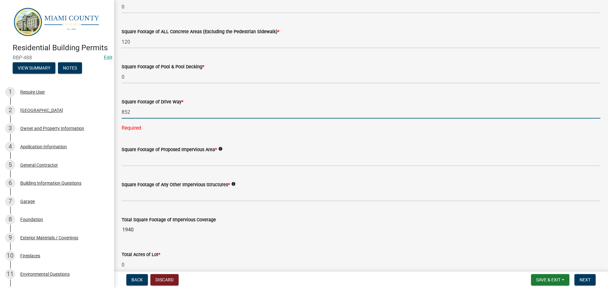
scroll to position [317, 0]
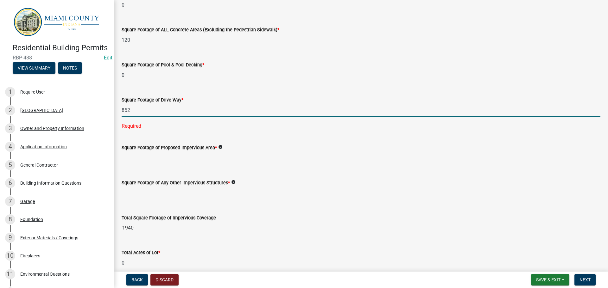
type input "852"
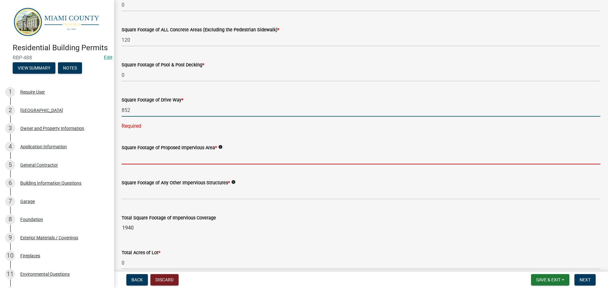
click at [157, 162] on wm-data-entity-input-list "Heated Sqft Unheated Sqft * 768 Office Sqft Loft Sqft Impervious Structures Inf…" at bounding box center [361, 32] width 479 height 626
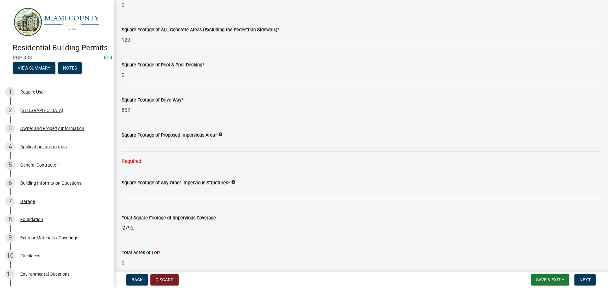
click at [298, 230] on wm-data-entity-input-list "Heated Sqft Unheated Sqft * 768 Office Sqft Loft Sqft Impervious Structures Inf…" at bounding box center [361, 20] width 479 height 602
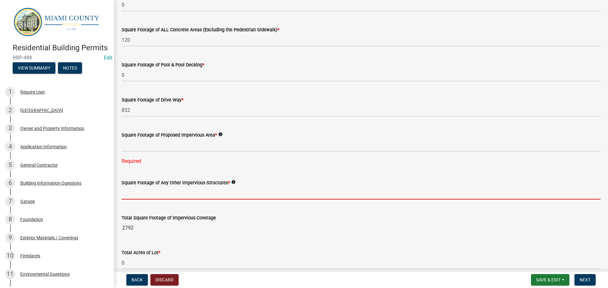
click at [214, 194] on input "text" at bounding box center [361, 193] width 479 height 13
type input "0"
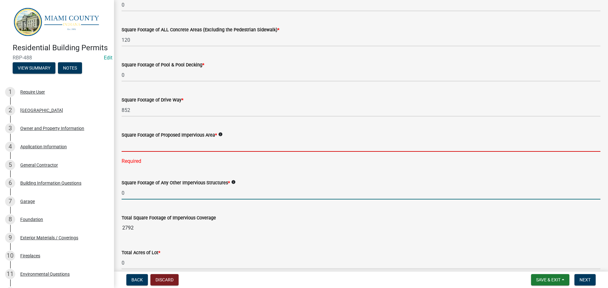
click at [138, 146] on input "text" at bounding box center [361, 145] width 479 height 13
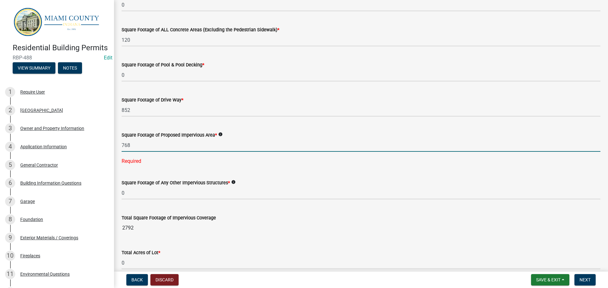
type input "768"
click at [234, 236] on wm-data-entity-input-list "Heated Sqft Unheated Sqft * 768 Office Sqft Loft Sqft Impervious Structures Inf…" at bounding box center [361, 32] width 479 height 626
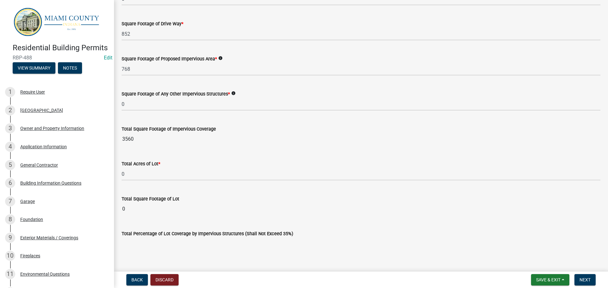
scroll to position [404, 0]
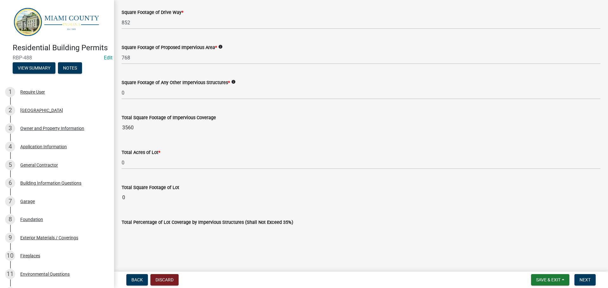
click at [223, 232] on input "Total Percentage of Lot Coverage by Impervious Structures (Shall Not Exceed 35%)" at bounding box center [361, 232] width 479 height 13
click at [252, 251] on main "Impervious Structures share Share Heated Sqft Unheated Sqft * 768 Office Sqft L…" at bounding box center [361, 134] width 494 height 269
click at [586, 279] on span "Next" at bounding box center [584, 280] width 11 height 5
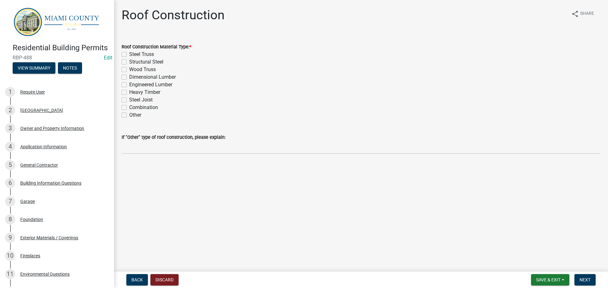
click at [129, 71] on label "Wood Truss" at bounding box center [142, 70] width 27 height 8
click at [129, 70] on input "Wood Truss" at bounding box center [131, 68] width 4 height 4
checkbox input "true"
checkbox input "false"
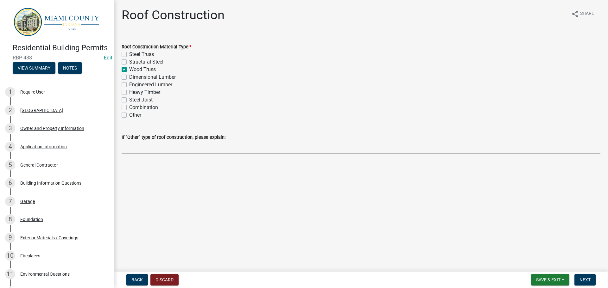
checkbox input "true"
checkbox input "false"
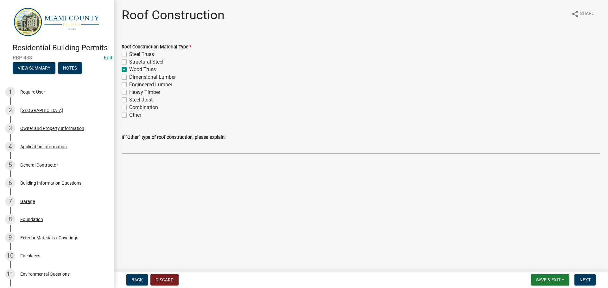
checkbox input "false"
click at [590, 279] on span "Next" at bounding box center [584, 280] width 11 height 5
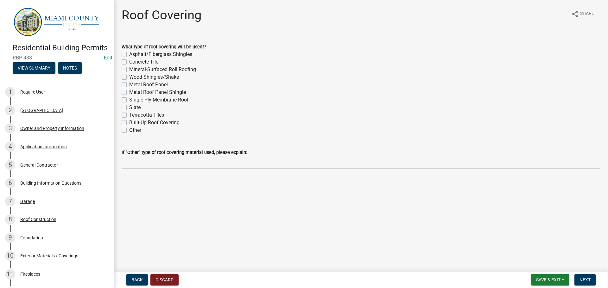
click at [127, 85] on div "Metal Roof Panel" at bounding box center [361, 85] width 479 height 8
click at [129, 85] on label "Metal Roof Panel" at bounding box center [148, 85] width 39 height 8
click at [129, 85] on input "Metal Roof Panel" at bounding box center [131, 83] width 4 height 4
checkbox input "true"
checkbox input "false"
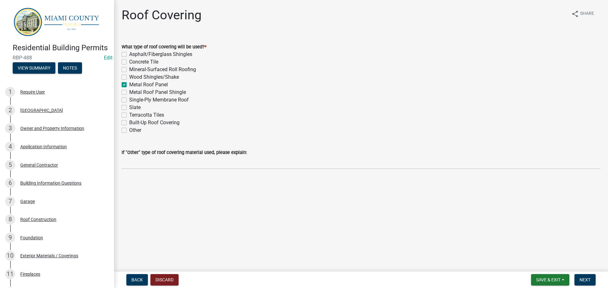
checkbox input "false"
checkbox input "true"
checkbox input "false"
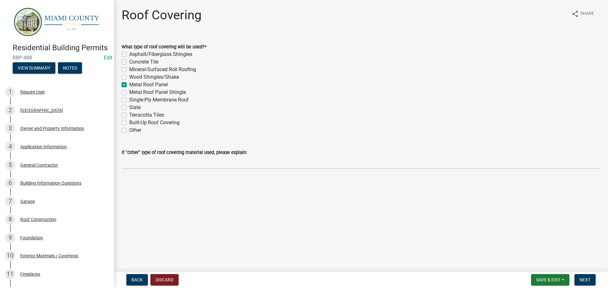
checkbox input "false"
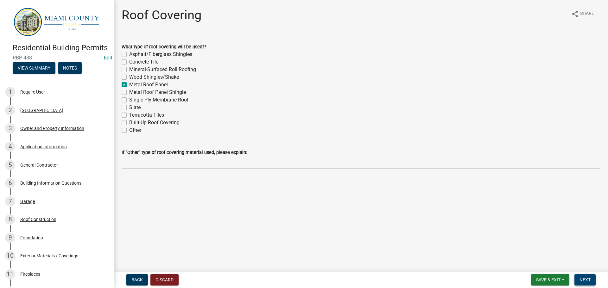
click at [583, 280] on span "Next" at bounding box center [584, 280] width 11 height 5
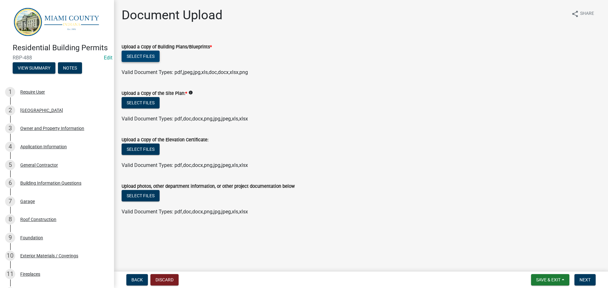
click at [147, 56] on button "Select files" at bounding box center [141, 56] width 38 height 11
click at [141, 62] on div "Select files" at bounding box center [361, 57] width 479 height 13
click at [145, 57] on button "Select files" at bounding box center [141, 56] width 38 height 11
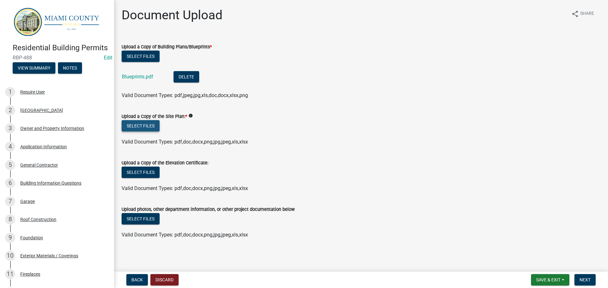
click at [149, 125] on button "Select files" at bounding box center [141, 125] width 38 height 11
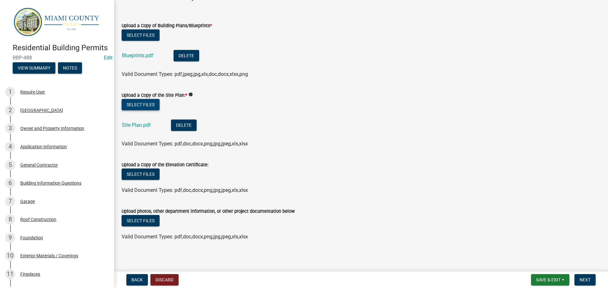
scroll to position [23, 0]
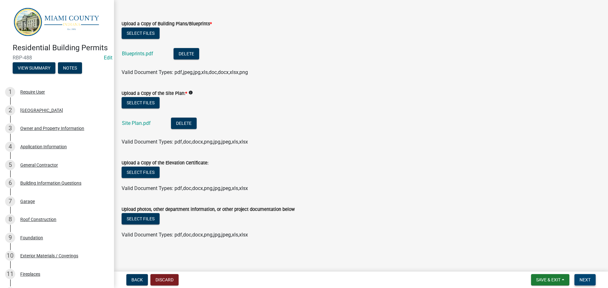
click at [590, 278] on span "Next" at bounding box center [584, 280] width 11 height 5
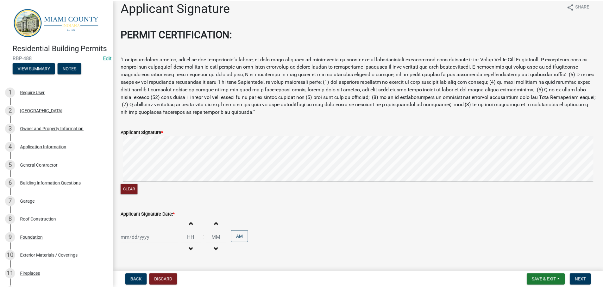
scroll to position [0, 0]
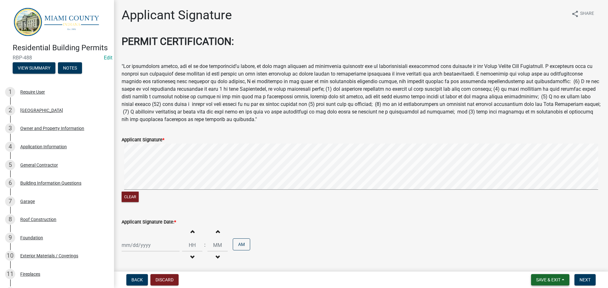
click at [541, 281] on span "Save & Exit" at bounding box center [548, 280] width 24 height 5
click at [543, 262] on button "Save & Exit" at bounding box center [543, 263] width 51 height 15
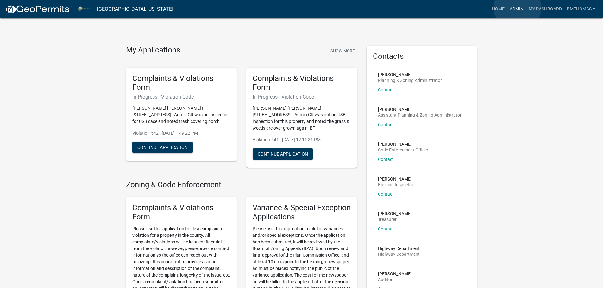
click at [517, 8] on link "Admin" at bounding box center [516, 9] width 19 height 12
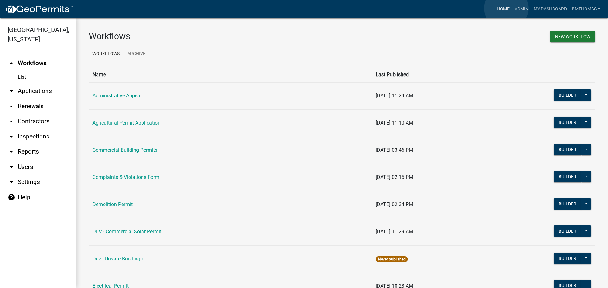
click at [506, 8] on link "Home" at bounding box center [503, 9] width 18 height 12
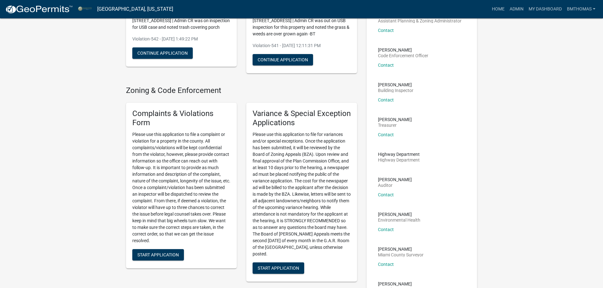
scroll to position [95, 0]
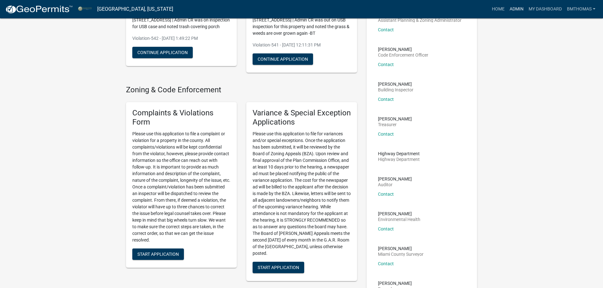
click at [519, 10] on link "Admin" at bounding box center [516, 9] width 19 height 12
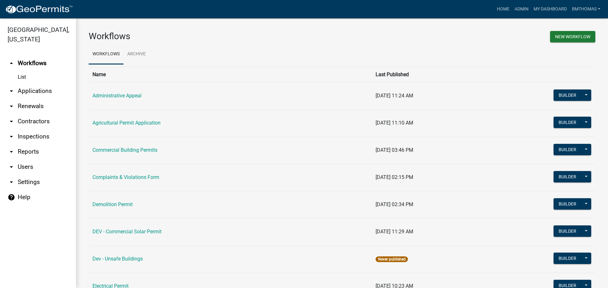
click at [34, 84] on link "arrow_drop_down Applications" at bounding box center [38, 91] width 76 height 15
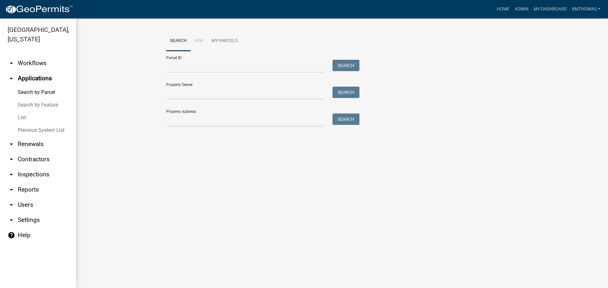
click at [25, 111] on link "List" at bounding box center [38, 117] width 76 height 13
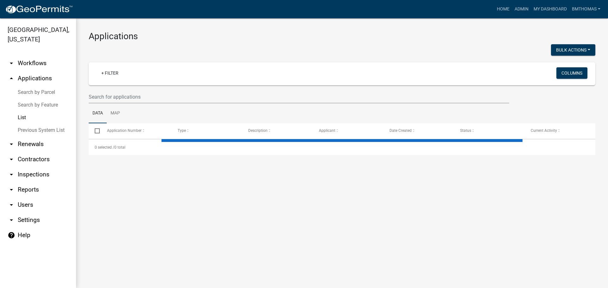
select select "3: 100"
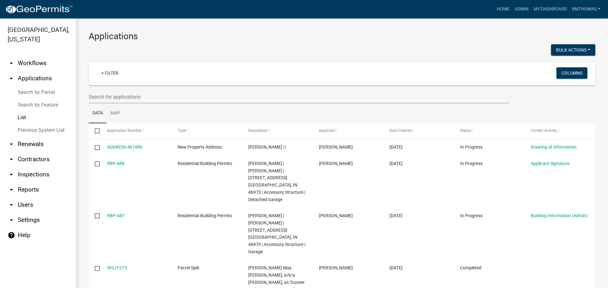
click at [30, 168] on link "arrow_drop_down Inspections" at bounding box center [38, 174] width 76 height 15
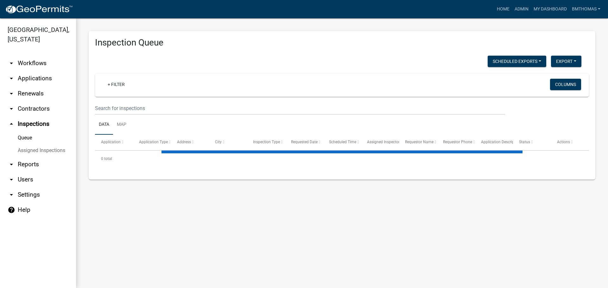
click at [39, 144] on link "Assigned Inspections" at bounding box center [38, 150] width 76 height 13
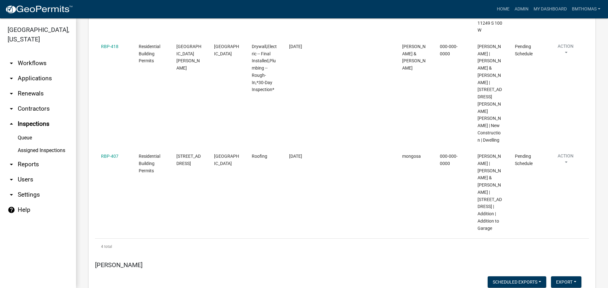
scroll to position [285, 0]
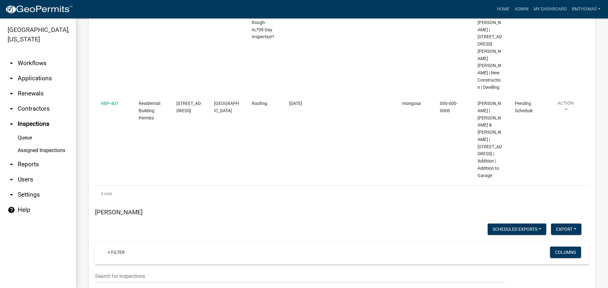
click at [50, 144] on link "Assigned Inspections" at bounding box center [38, 150] width 76 height 13
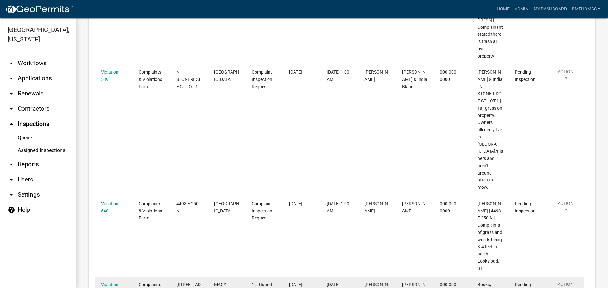
scroll to position [4249, 0]
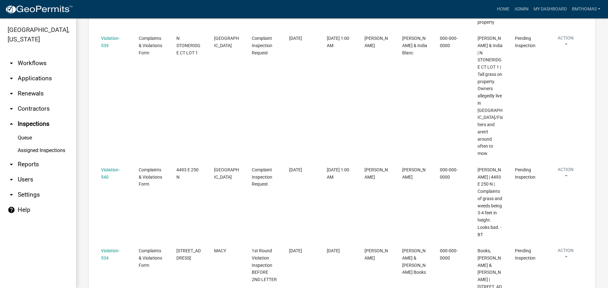
click at [25, 144] on link "Assigned Inspections" at bounding box center [38, 150] width 76 height 13
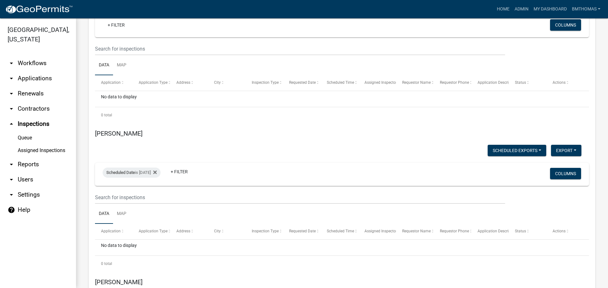
scroll to position [3711, 0]
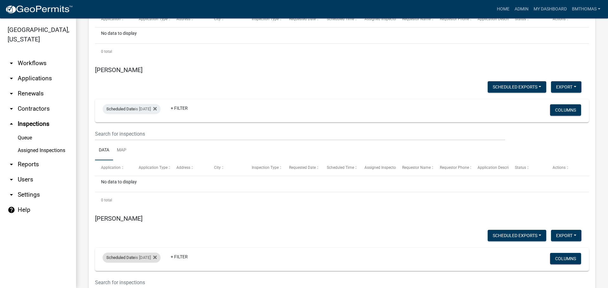
click at [130, 253] on div "Scheduled Date is [DATE]" at bounding box center [132, 258] width 58 height 10
click at [155, 223] on input "[DATE]" at bounding box center [137, 223] width 44 height 13
click at [154, 224] on input "[DATE]" at bounding box center [137, 223] width 44 height 13
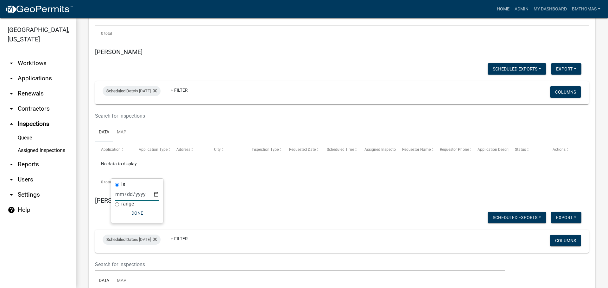
scroll to position [3747, 0]
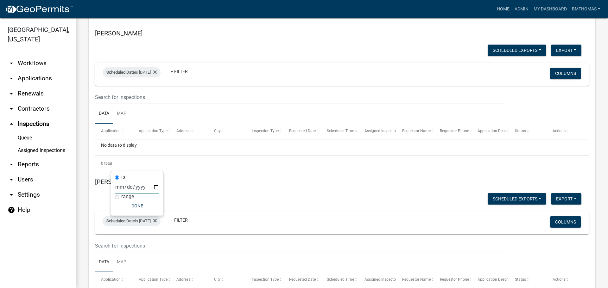
click at [157, 187] on input "[DATE]" at bounding box center [137, 187] width 44 height 13
click at [156, 187] on input "[DATE]" at bounding box center [137, 187] width 44 height 13
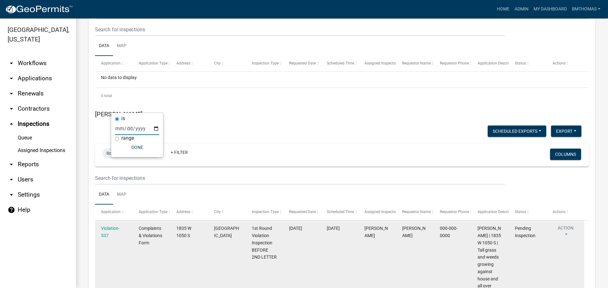
scroll to position [3822, 0]
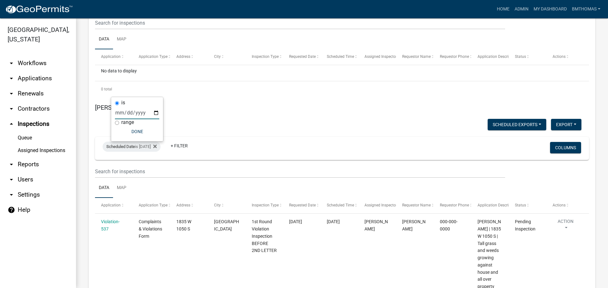
click at [156, 115] on input "[DATE]" at bounding box center [137, 112] width 44 height 13
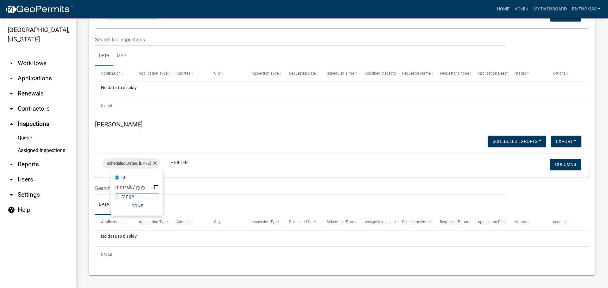
scroll to position [3747, 0]
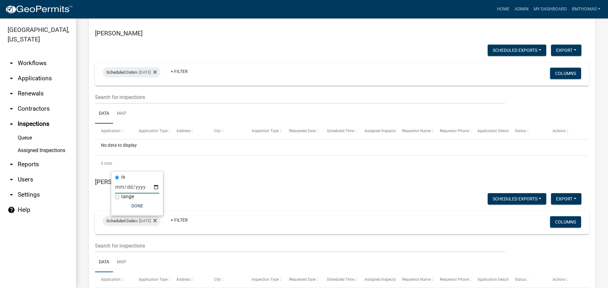
click at [155, 187] on input "[DATE]" at bounding box center [137, 187] width 44 height 13
type input "[DATE]"
click at [35, 71] on link "arrow_drop_down Applications" at bounding box center [38, 78] width 76 height 15
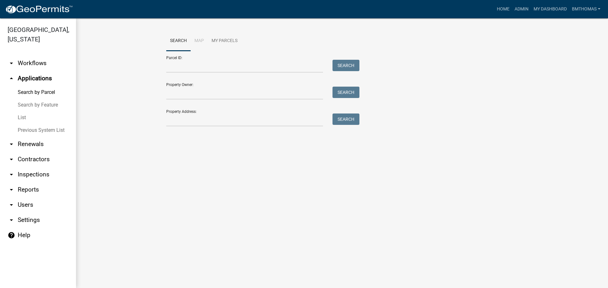
click at [24, 111] on link "List" at bounding box center [38, 117] width 76 height 13
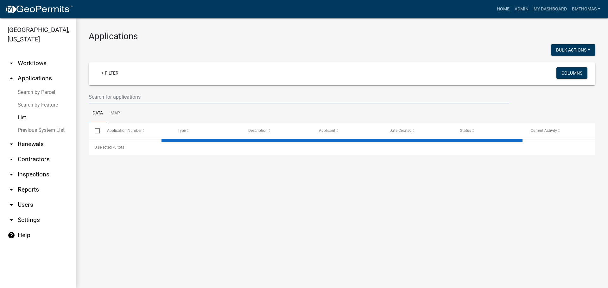
click at [172, 95] on input "text" at bounding box center [299, 97] width 420 height 13
select select "3: 100"
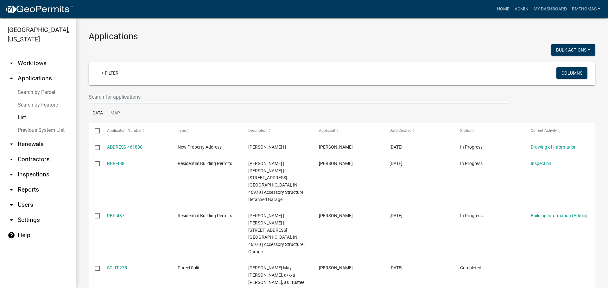
type input "p"
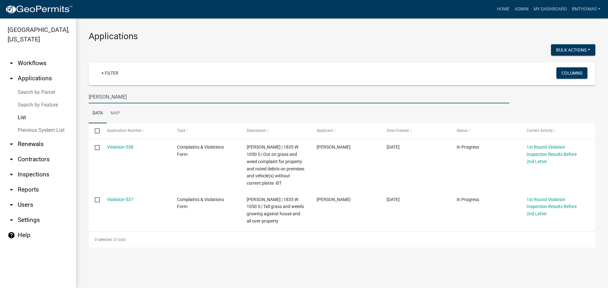
type input "[PERSON_NAME]"
drag, startPoint x: 95, startPoint y: 239, endPoint x: 127, endPoint y: 241, distance: 32.7
click at [127, 241] on div "0 selected / 2 total" at bounding box center [342, 240] width 506 height 16
click at [129, 258] on div "Applications Bulk Actions Void + Filter Columns [PERSON_NAME] Data Map Select A…" at bounding box center [342, 139] width 532 height 242
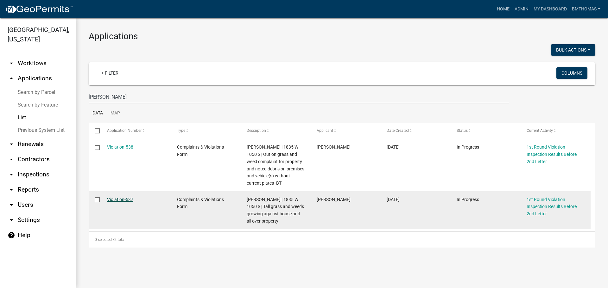
click at [122, 201] on link "Violation-537" at bounding box center [120, 199] width 26 height 5
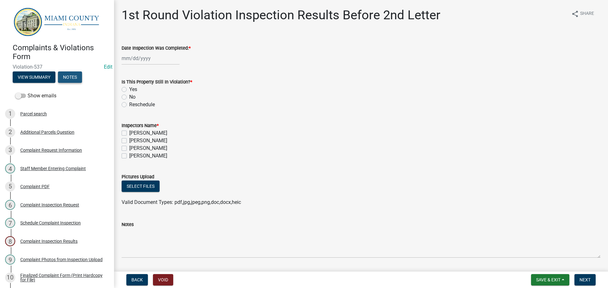
click at [72, 78] on button "Notes" at bounding box center [70, 77] width 24 height 11
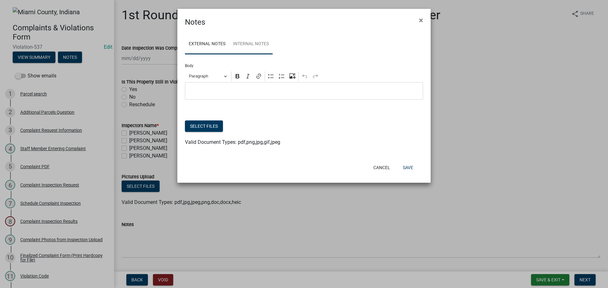
click at [250, 48] on link "Internal Notes" at bounding box center [250, 44] width 43 height 20
click at [217, 85] on div "Editor editing area: main. Press Alt+0 for help." at bounding box center [304, 90] width 238 height 17
click at [247, 92] on p "[PERSON_NAME] -" at bounding box center [303, 91] width 231 height 8
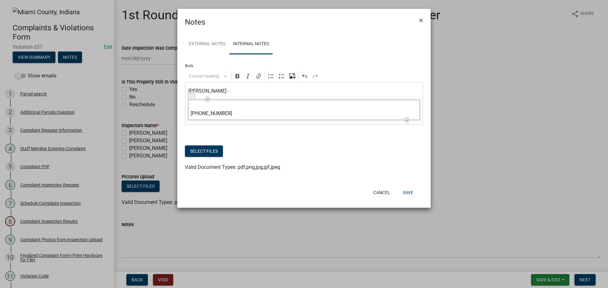
click at [276, 132] on form "Select files Valid Document Types: pdf,png,jpg,gif,jpeg" at bounding box center [304, 150] width 238 height 41
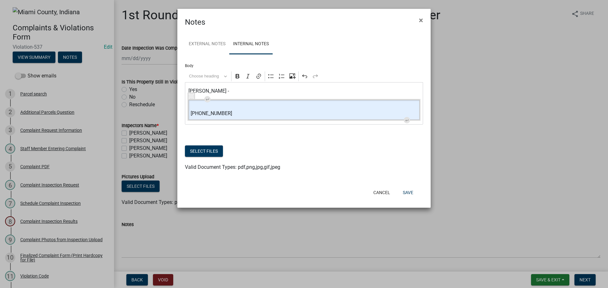
click at [212, 107] on span "[PHONE_NUMBER]" at bounding box center [304, 109] width 227 height 15
drag, startPoint x: 229, startPoint y: 112, endPoint x: 187, endPoint y: 112, distance: 41.5
click at [187, 112] on div "[PERSON_NAME] - ⁠⁠⁠⁠⁠⁠⁠ [PHONE_NUMBER]" at bounding box center [304, 103] width 238 height 42
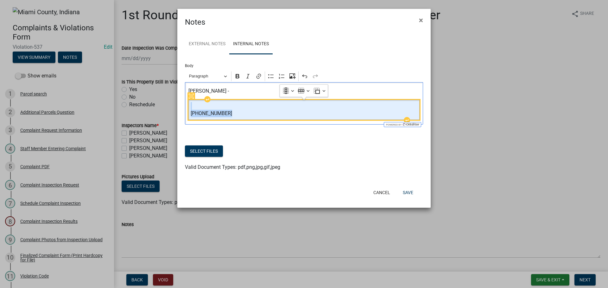
copy span "⁠⁠⁠⁠⁠⁠⁠ [PHONE_NUMBER]"
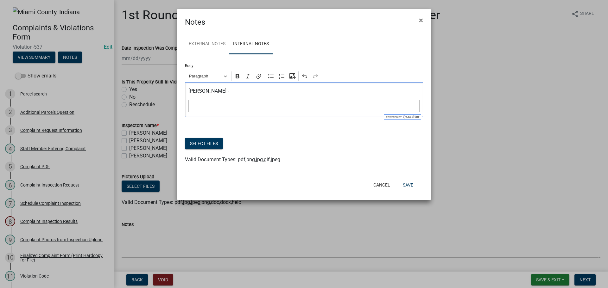
click at [256, 94] on p "[PERSON_NAME] -" at bounding box center [303, 91] width 231 height 8
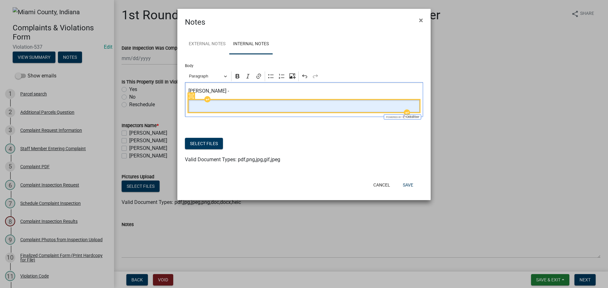
click at [304, 111] on td "Editor editing area: main. Press Alt+0 for help." at bounding box center [303, 106] width 231 height 12
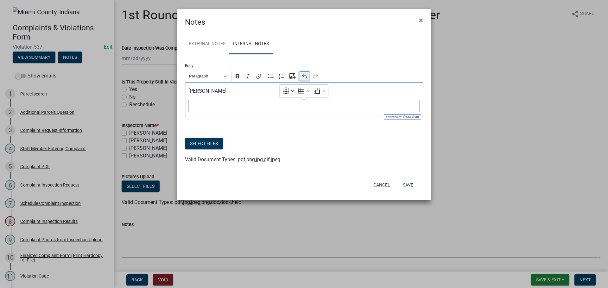
click at [305, 79] on icon "Editor toolbar" at bounding box center [304, 76] width 6 height 6
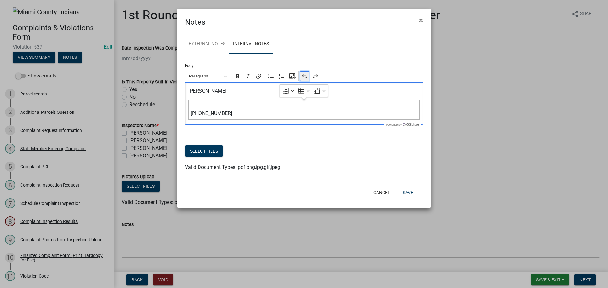
click at [305, 78] on icon "Editor toolbar" at bounding box center [304, 76] width 6 height 6
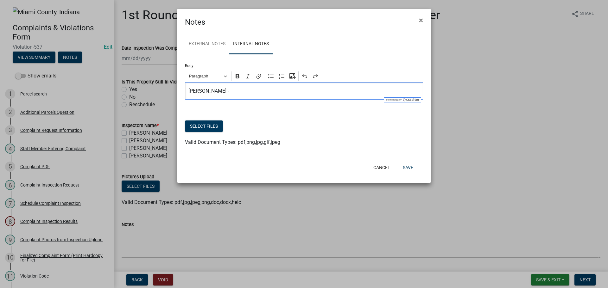
click at [249, 92] on p "[PERSON_NAME] -" at bounding box center [303, 91] width 231 height 8
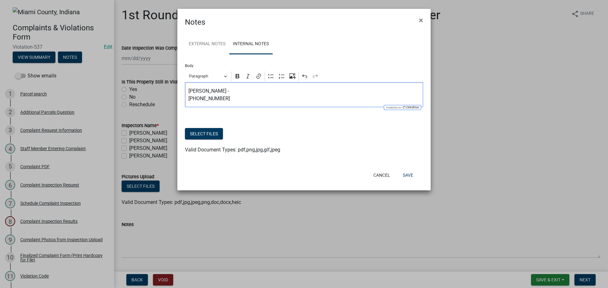
click at [187, 100] on div "[PERSON_NAME] - [PHONE_NUMBER]" at bounding box center [304, 94] width 238 height 25
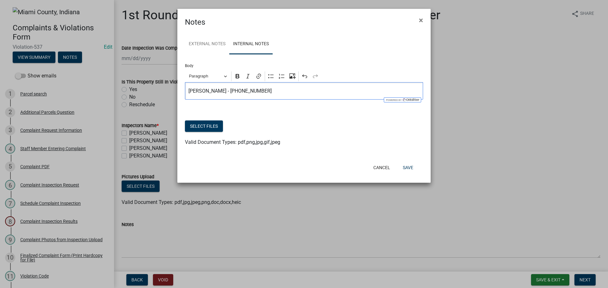
click at [283, 92] on p "[PERSON_NAME] - [PHONE_NUMBER]" at bounding box center [303, 91] width 231 height 8
click at [255, 91] on p "[PERSON_NAME] - [PHONE_NUMBER]" at bounding box center [303, 91] width 231 height 8
drag, startPoint x: 279, startPoint y: 91, endPoint x: 184, endPoint y: 93, distance: 95.6
click at [184, 93] on div "External Notes Internal Notes Body Rich Text Editor Paragraph Bold Italic Link …" at bounding box center [303, 94] width 253 height 132
click at [240, 78] on icon "Editor toolbar" at bounding box center [237, 76] width 6 height 6
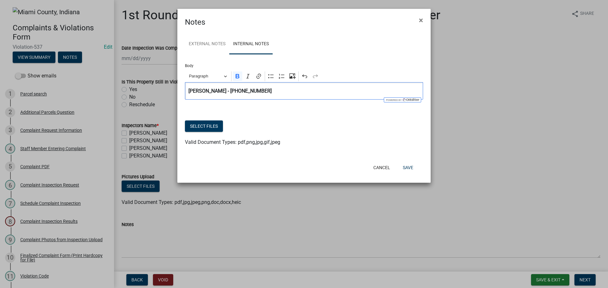
click at [285, 93] on p "[PERSON_NAME] - [PHONE_NUMBER]" at bounding box center [303, 91] width 231 height 8
drag, startPoint x: 604, startPoint y: 242, endPoint x: 602, endPoint y: 266, distance: 23.5
click at [602, 266] on ngb-modal-window "Notes × External Notes Internal Notes Body Rich Text Editor Paragraph Bold Ital…" at bounding box center [304, 144] width 608 height 288
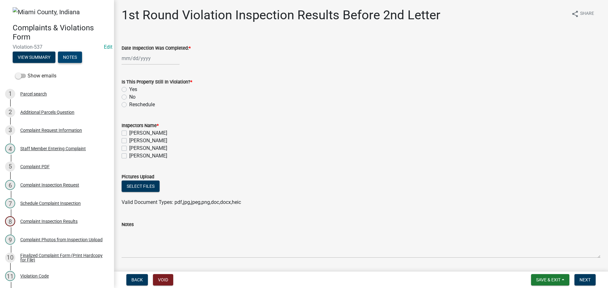
click at [73, 62] on button "Notes" at bounding box center [70, 57] width 24 height 11
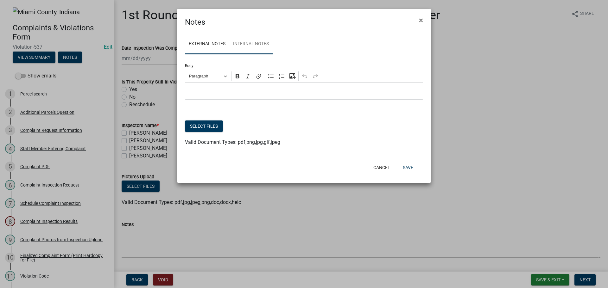
click at [250, 45] on link "Internal Notes" at bounding box center [250, 44] width 43 height 20
click at [216, 91] on p "Editor editing area: main. Press Alt+0 for help." at bounding box center [303, 91] width 231 height 8
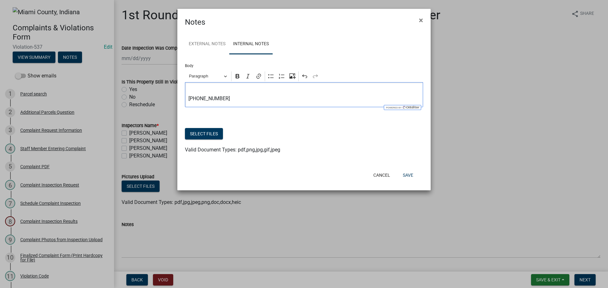
click at [189, 99] on p "[PHONE_NUMBER]" at bounding box center [303, 94] width 231 height 15
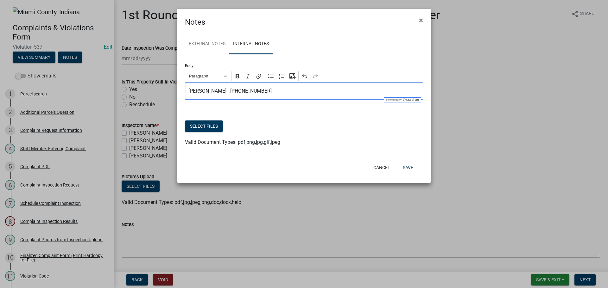
drag, startPoint x: 287, startPoint y: 89, endPoint x: 191, endPoint y: 82, distance: 96.2
click at [187, 82] on div "Rich Text Editor Paragraph Bold Italic Link Bulleted List Numbered List Upload …" at bounding box center [304, 84] width 238 height 29
click at [225, 79] on button "Paragraph" at bounding box center [208, 77] width 44 height 10
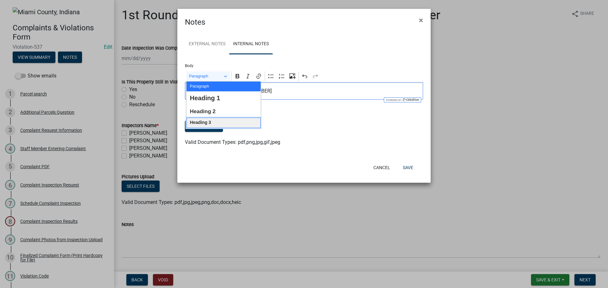
click at [212, 121] on button "Heading 3" at bounding box center [223, 123] width 74 height 10
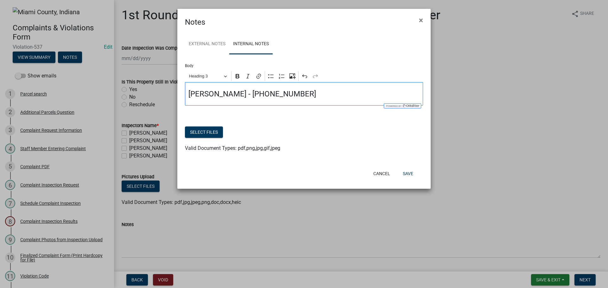
click at [335, 95] on h4 "[PERSON_NAME] - [PHONE_NUMBER]" at bounding box center [303, 94] width 231 height 9
drag, startPoint x: 326, startPoint y: 93, endPoint x: 186, endPoint y: 89, distance: 140.0
click at [186, 89] on div "[PERSON_NAME] - [PHONE_NUMBER]" at bounding box center [304, 93] width 238 height 23
click at [238, 77] on icon "Editor toolbar" at bounding box center [237, 76] width 4 height 4
click at [340, 93] on h4 "[PERSON_NAME] - [PHONE_NUMBER]" at bounding box center [303, 94] width 231 height 9
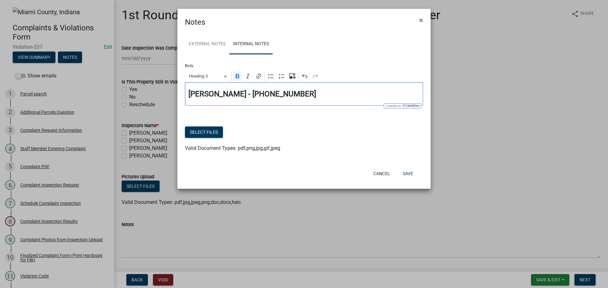
click at [319, 93] on h4 "[PERSON_NAME] - [PHONE_NUMBER]" at bounding box center [303, 94] width 231 height 9
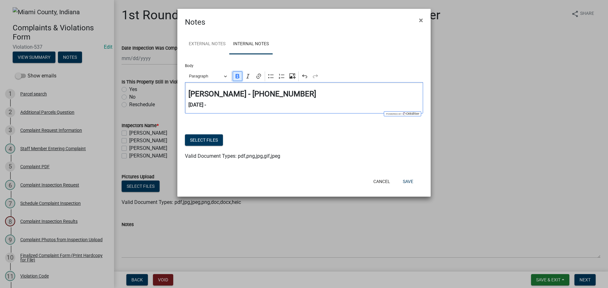
click at [239, 78] on icon "Editor toolbar" at bounding box center [237, 76] width 4 height 4
click at [227, 105] on p "[DATE] - ⁠⁠⁠⁠⁠⁠⁠" at bounding box center [303, 105] width 231 height 8
click at [238, 106] on p "[DATE] - ⁠⁠⁠⁠⁠⁠⁠" at bounding box center [303, 105] width 231 height 8
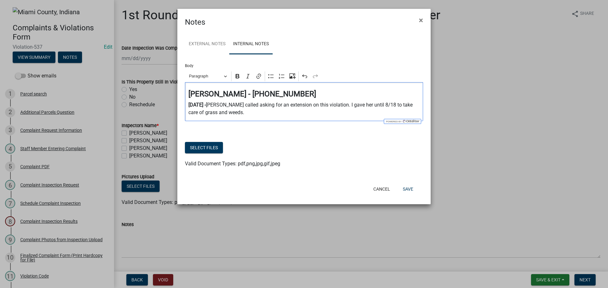
click at [383, 107] on p "[DATE] - ⁠⁠⁠⁠⁠⁠⁠[PERSON_NAME] called asking for an extension on this violation.…" at bounding box center [303, 108] width 231 height 15
click at [362, 112] on p "[DATE] - ⁠⁠⁠⁠⁠⁠⁠[PERSON_NAME] called asking for an extension on this violation.…" at bounding box center [303, 108] width 231 height 15
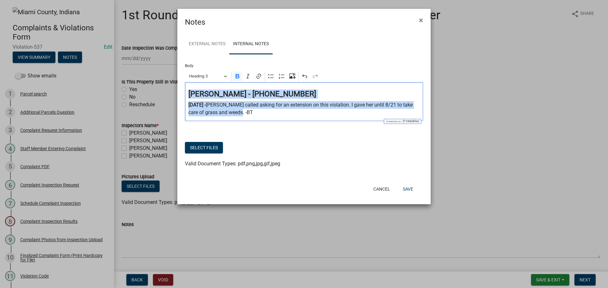
drag, startPoint x: 241, startPoint y: 112, endPoint x: 180, endPoint y: 89, distance: 65.7
click at [180, 89] on div "External Notes Internal Notes Body Rich Text Editor Paragraph Bold Italic Link …" at bounding box center [303, 104] width 253 height 153
copy div "[PERSON_NAME] - [PHONE_NUMBER] [DATE] - ⁠⁠⁠⁠⁠⁠⁠[PERSON_NAME] called asking for …"
click at [410, 190] on button "Save" at bounding box center [408, 189] width 21 height 11
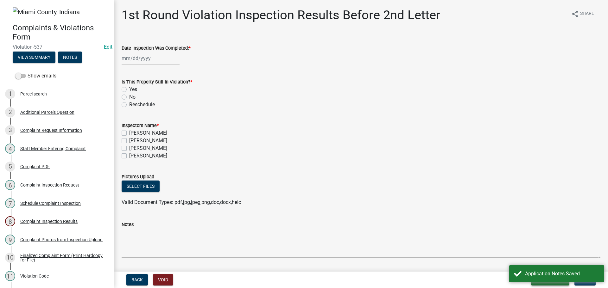
click at [549, 284] on button "Save & Exit" at bounding box center [550, 279] width 38 height 11
click at [536, 261] on button "Save & Exit" at bounding box center [543, 263] width 51 height 15
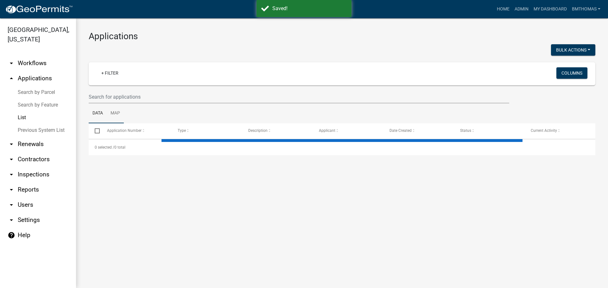
select select "3: 100"
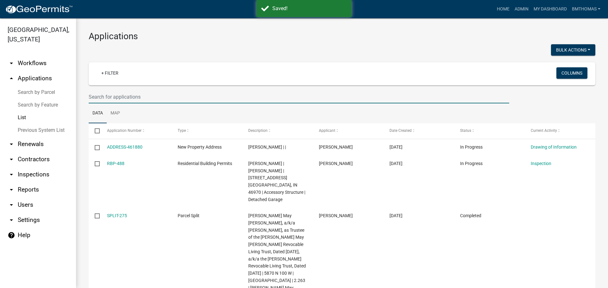
click at [119, 99] on input "text" at bounding box center [299, 97] width 420 height 13
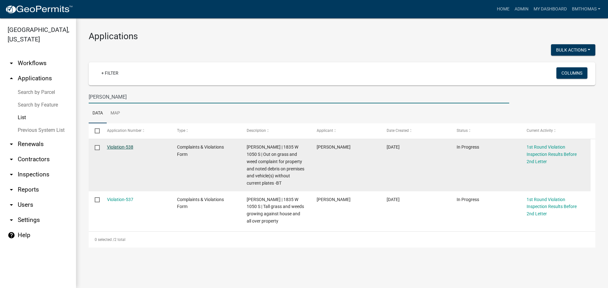
type input "[PERSON_NAME]"
click at [122, 146] on link "Violation-538" at bounding box center [120, 147] width 26 height 5
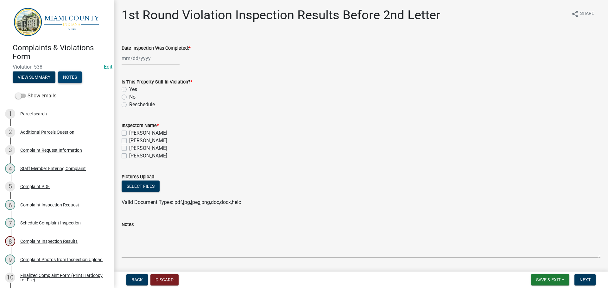
click at [72, 77] on button "Notes" at bounding box center [70, 77] width 24 height 11
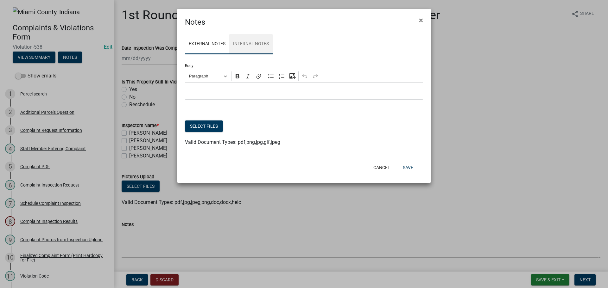
click at [254, 40] on link "Internal Notes" at bounding box center [250, 44] width 43 height 20
click at [226, 92] on p "Editor editing area: main. Press Alt+0 for help." at bounding box center [303, 91] width 231 height 8
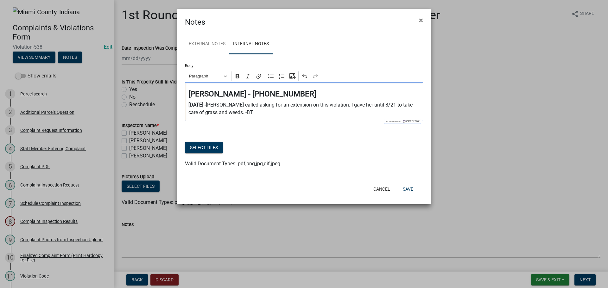
click at [385, 104] on p "[DATE] - [PERSON_NAME] called asking for an extension on this violation. I gave…" at bounding box center [303, 108] width 231 height 15
drag, startPoint x: 219, startPoint y: 111, endPoint x: 186, endPoint y: 110, distance: 33.2
click at [186, 110] on div "[PERSON_NAME] - [PHONE_NUMBER] [DATE] - [PERSON_NAME] called asking for an exte…" at bounding box center [304, 101] width 238 height 39
click at [409, 187] on button "Save" at bounding box center [408, 189] width 21 height 11
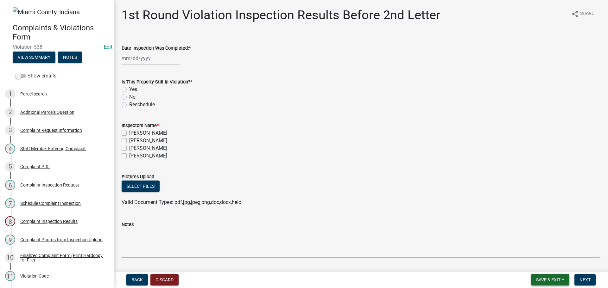
click at [555, 279] on span "Save & Exit" at bounding box center [548, 280] width 24 height 5
click at [544, 267] on button "Save & Exit" at bounding box center [543, 263] width 51 height 15
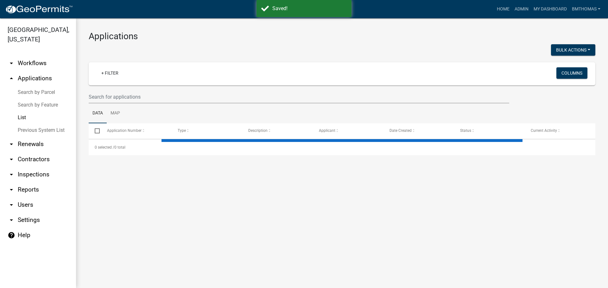
select select "3: 100"
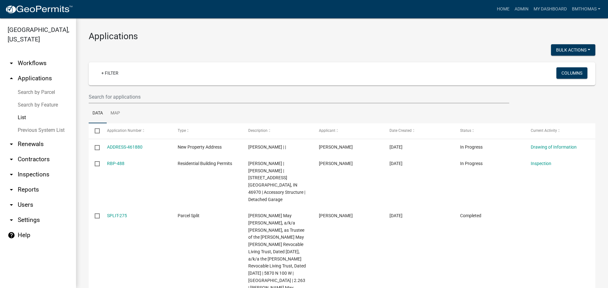
click at [35, 167] on link "arrow_drop_down Inspections" at bounding box center [38, 174] width 76 height 15
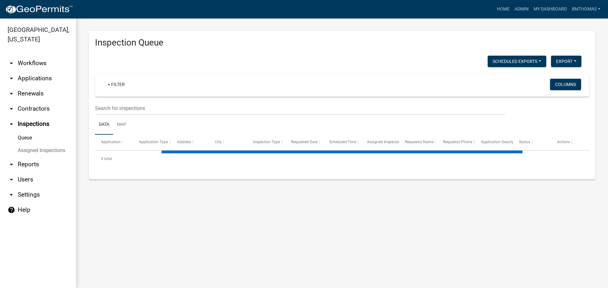
select select "3: 100"
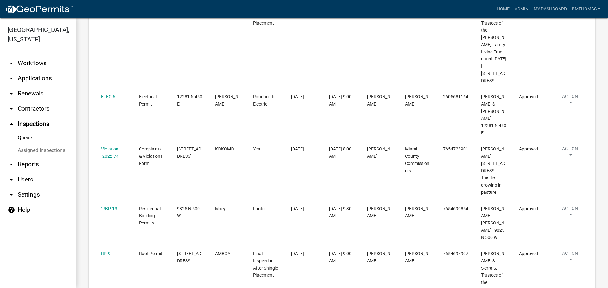
scroll to position [6394, 0]
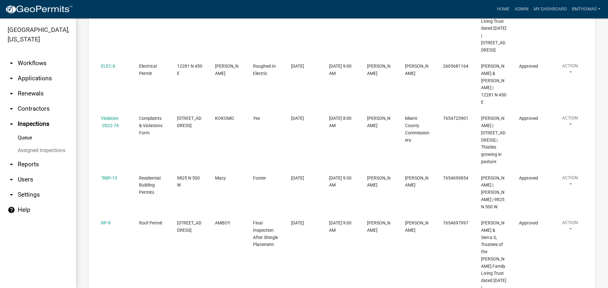
click at [47, 144] on link "Assigned Inspections" at bounding box center [38, 150] width 76 height 13
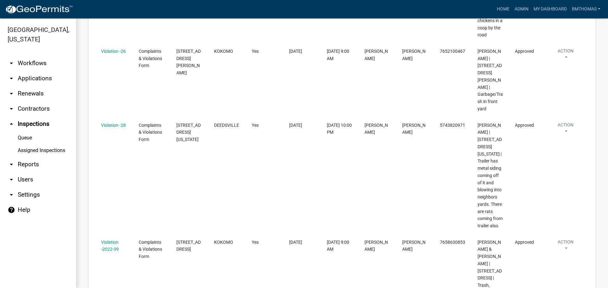
scroll to position [3747, 0]
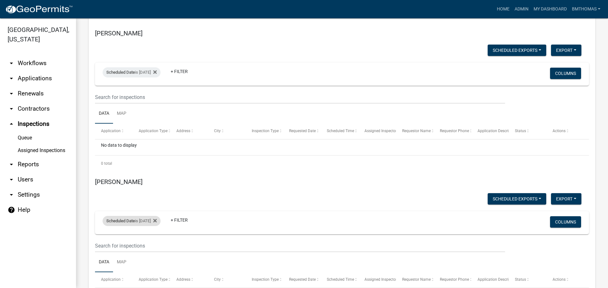
click at [160, 216] on div "Scheduled Date is [DATE]" at bounding box center [132, 221] width 58 height 10
click at [156, 185] on input "[DATE]" at bounding box center [137, 187] width 44 height 13
type input "[DATE]"
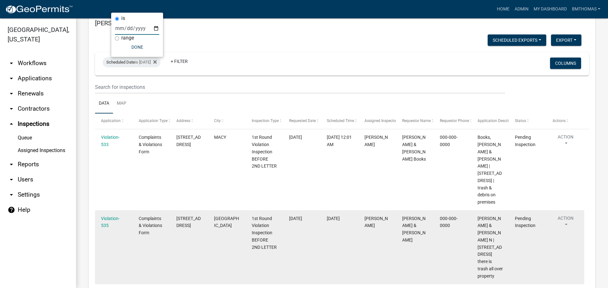
scroll to position [3906, 0]
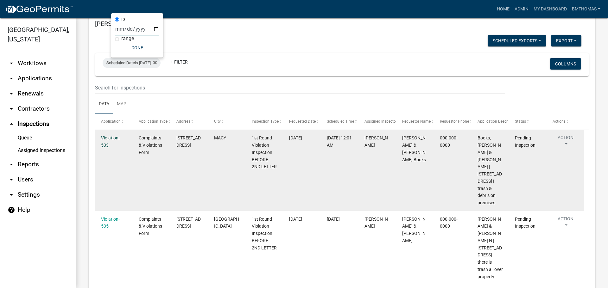
click at [111, 135] on link "Violation-533" at bounding box center [110, 141] width 19 height 12
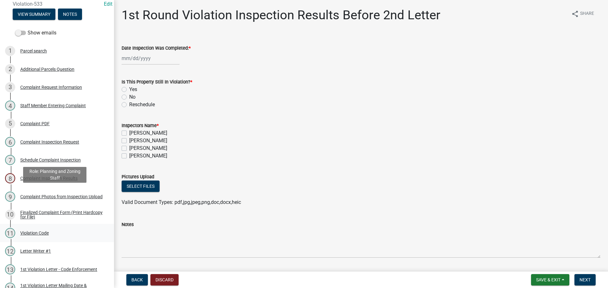
scroll to position [190, 0]
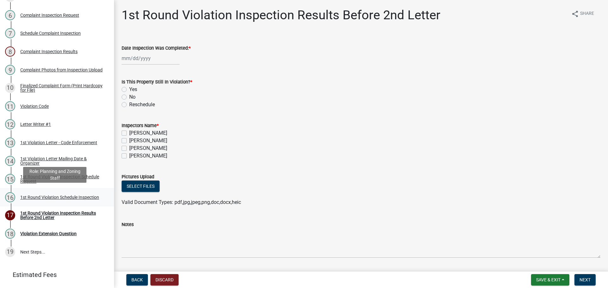
click at [55, 195] on div "1st Round Violation Schedule Inspection" at bounding box center [59, 197] width 79 height 4
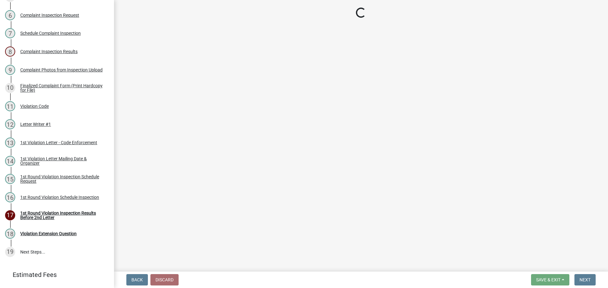
select select "0324ce59-dc13-463c-88f6-21718b6e040a"
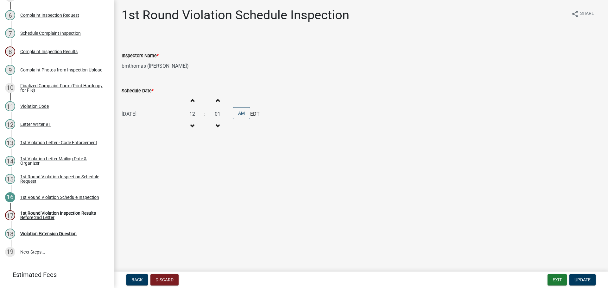
click at [148, 114] on div "[DATE]" at bounding box center [151, 114] width 58 height 13
select select "8"
select select "2025"
click at [140, 165] on div "12" at bounding box center [138, 168] width 10 height 10
type input "[DATE]"
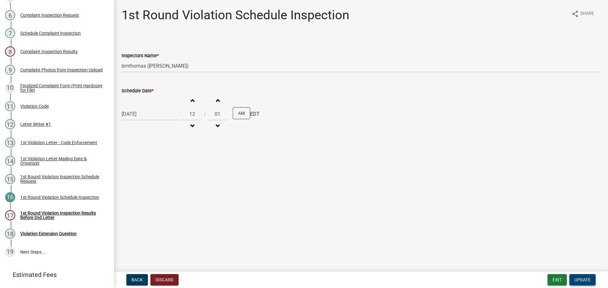
click at [586, 283] on span "Update" at bounding box center [582, 280] width 16 height 5
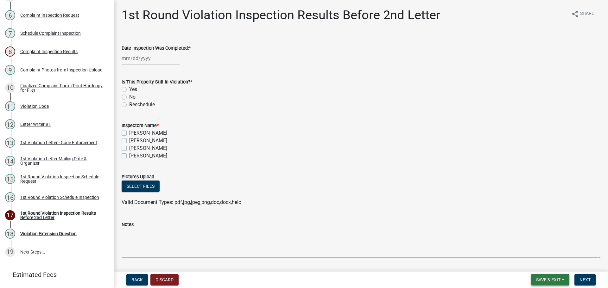
click at [549, 280] on span "Save & Exit" at bounding box center [548, 280] width 24 height 5
click at [535, 264] on button "Save & Exit" at bounding box center [543, 263] width 51 height 15
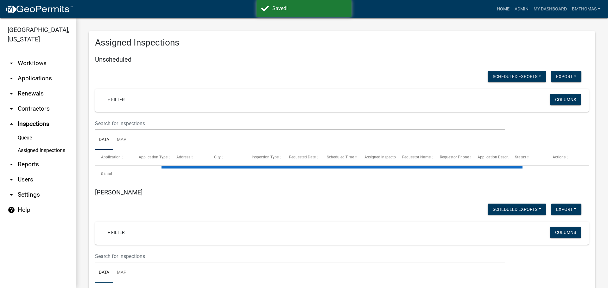
click at [42, 144] on link "Assigned Inspections" at bounding box center [38, 150] width 76 height 13
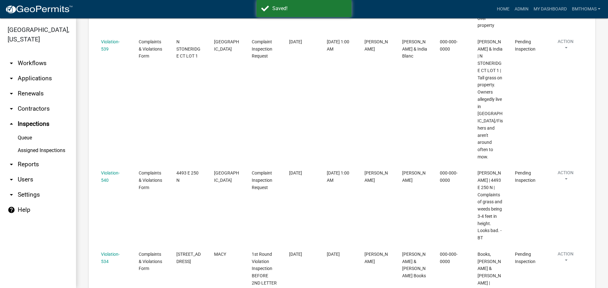
scroll to position [4175, 0]
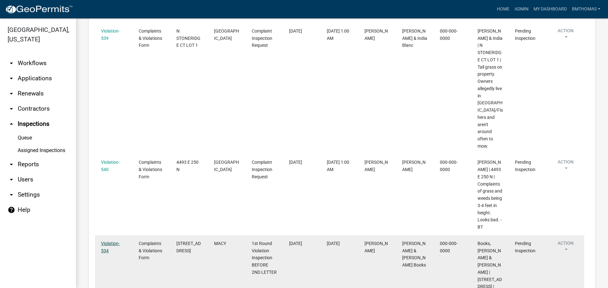
click at [111, 241] on link "Violation-534" at bounding box center [110, 247] width 19 height 12
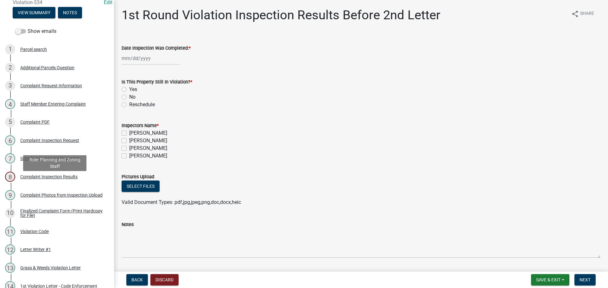
scroll to position [190, 0]
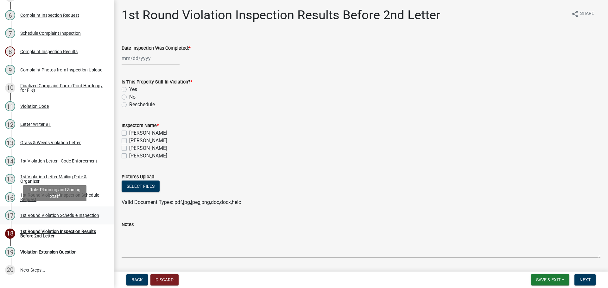
click at [49, 213] on div "1st Round Violation Schedule Inspection" at bounding box center [59, 215] width 79 height 4
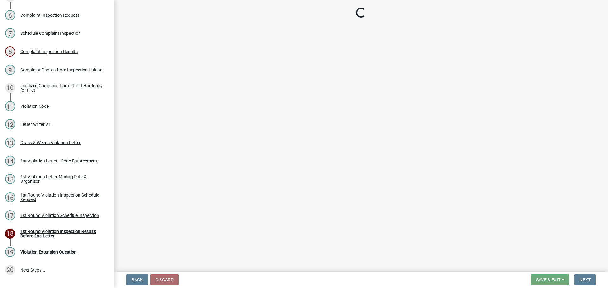
select select "0324ce59-dc13-463c-88f6-21718b6e040a"
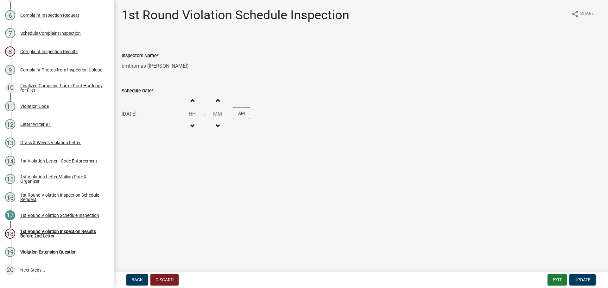
click at [145, 111] on div "[DATE]" at bounding box center [151, 114] width 58 height 13
select select "8"
select select "2025"
click at [137, 167] on div "12" at bounding box center [138, 168] width 10 height 10
type input "[DATE]"
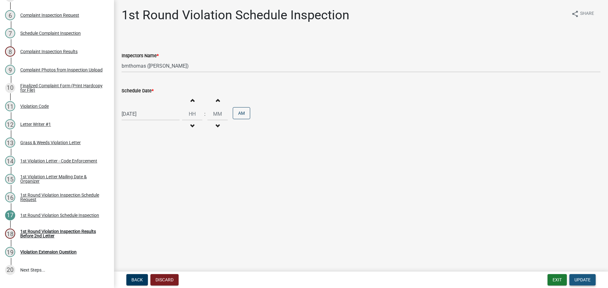
drag, startPoint x: 582, startPoint y: 282, endPoint x: 574, endPoint y: 282, distance: 8.9
click at [582, 282] on span "Update" at bounding box center [582, 280] width 16 height 5
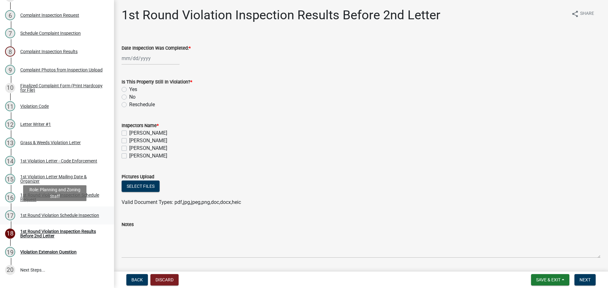
click at [46, 213] on div "1st Round Violation Schedule Inspection" at bounding box center [59, 215] width 79 height 4
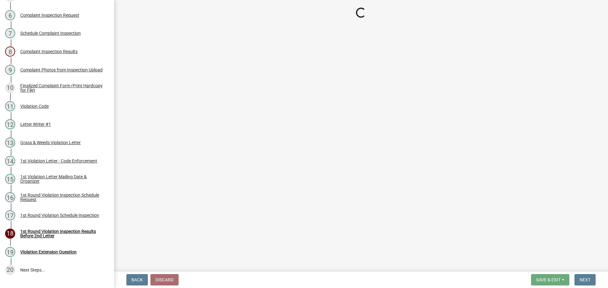
select select "0324ce59-dc13-463c-88f6-21718b6e040a"
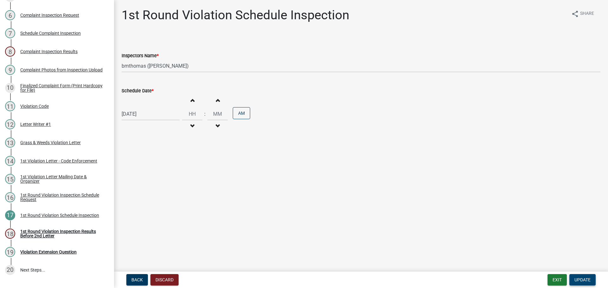
click at [586, 281] on span "Update" at bounding box center [582, 280] width 16 height 5
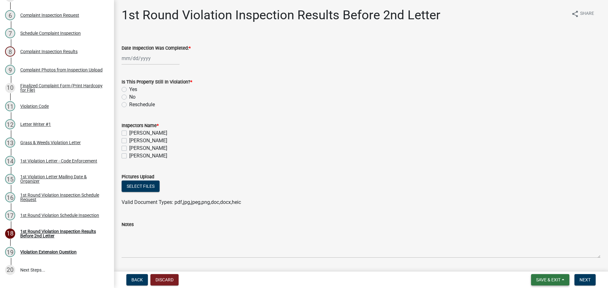
drag, startPoint x: 545, startPoint y: 283, endPoint x: 541, endPoint y: 282, distance: 4.4
click at [542, 283] on span "Save & Exit" at bounding box center [548, 280] width 24 height 5
click at [535, 262] on button "Save & Exit" at bounding box center [543, 263] width 51 height 15
